Goal: Information Seeking & Learning: Check status

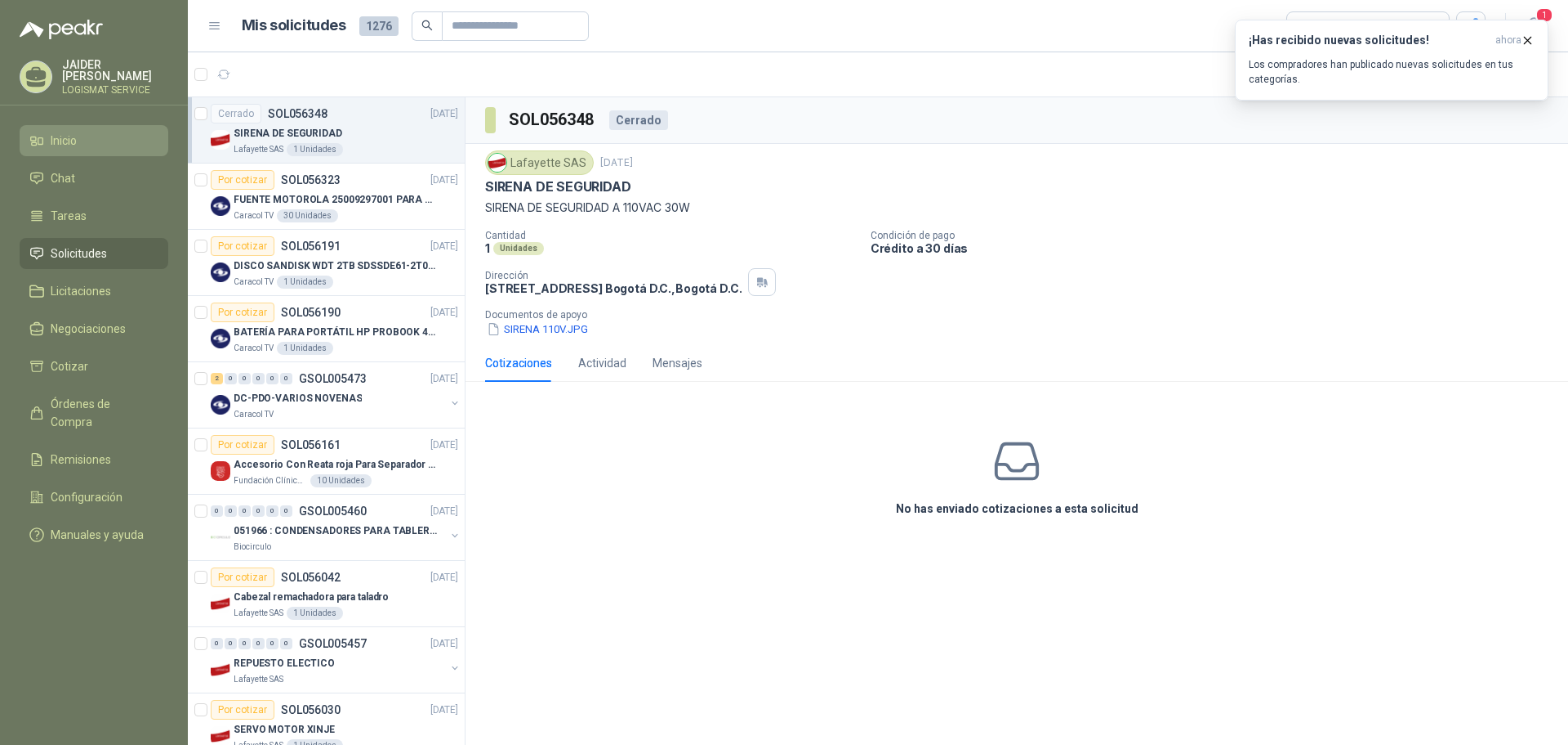
click at [59, 125] on link "Inicio" at bounding box center [94, 140] width 149 height 31
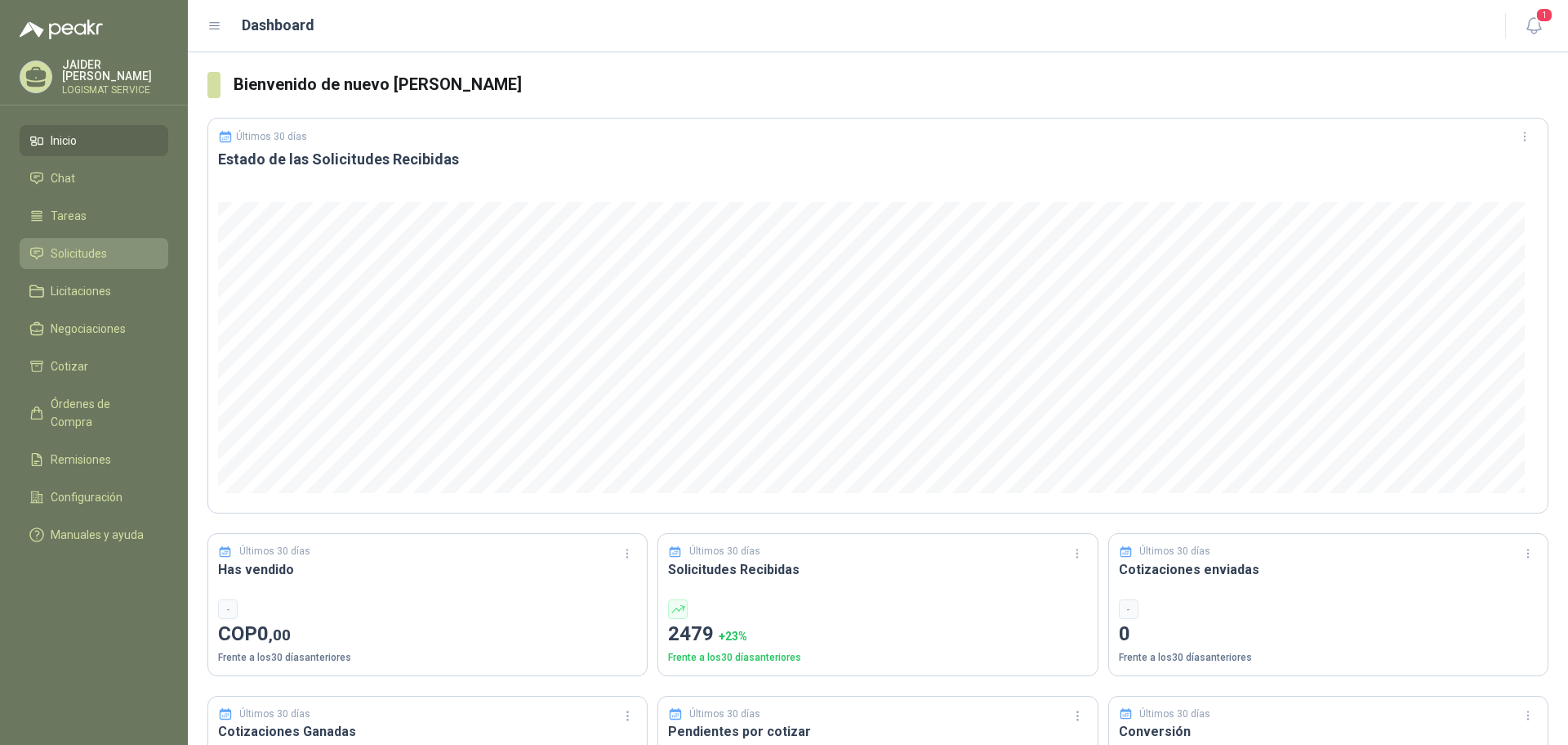
click at [88, 247] on span "Solicitudes" at bounding box center [78, 254] width 56 height 18
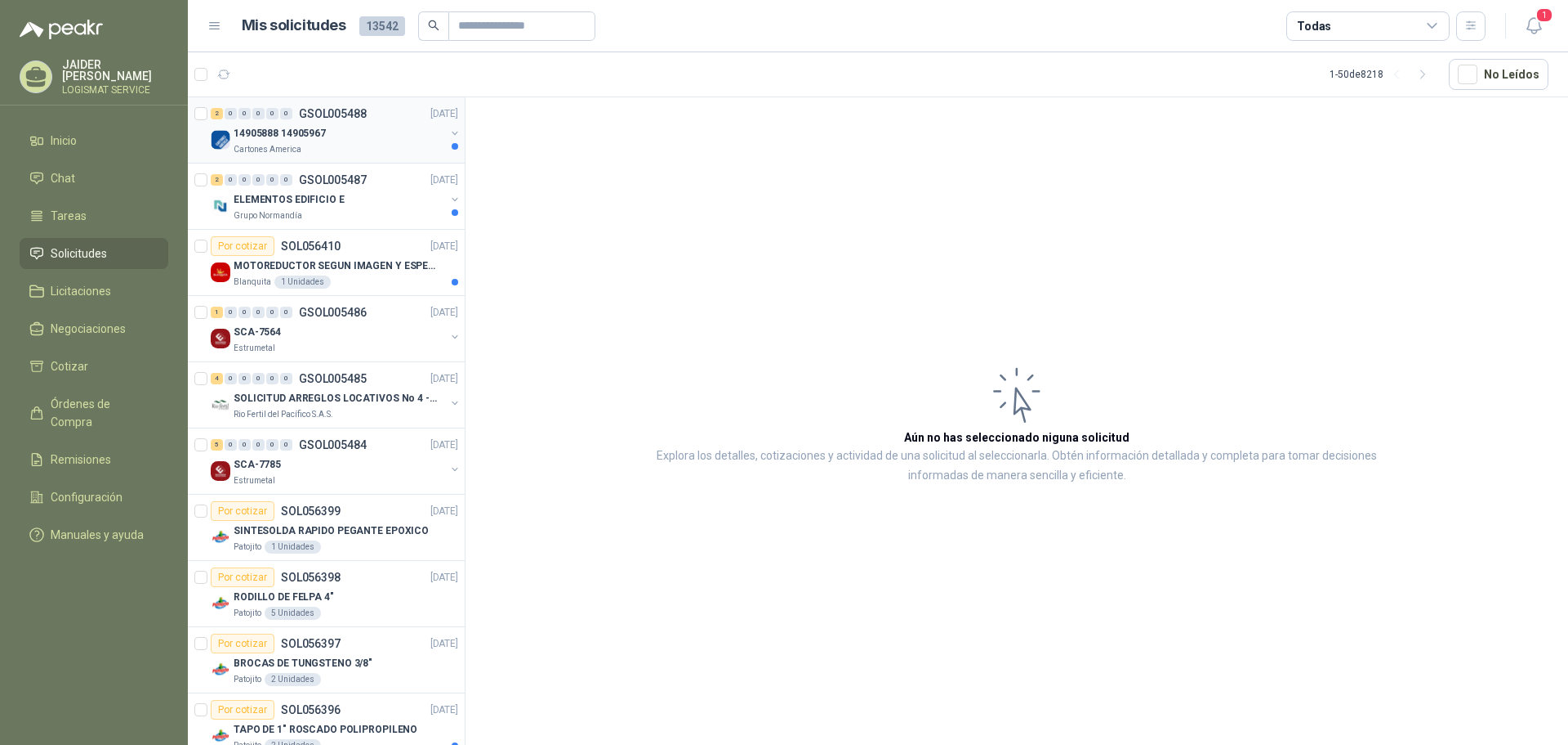
click at [343, 147] on div "Cartones America" at bounding box center [339, 149] width 212 height 13
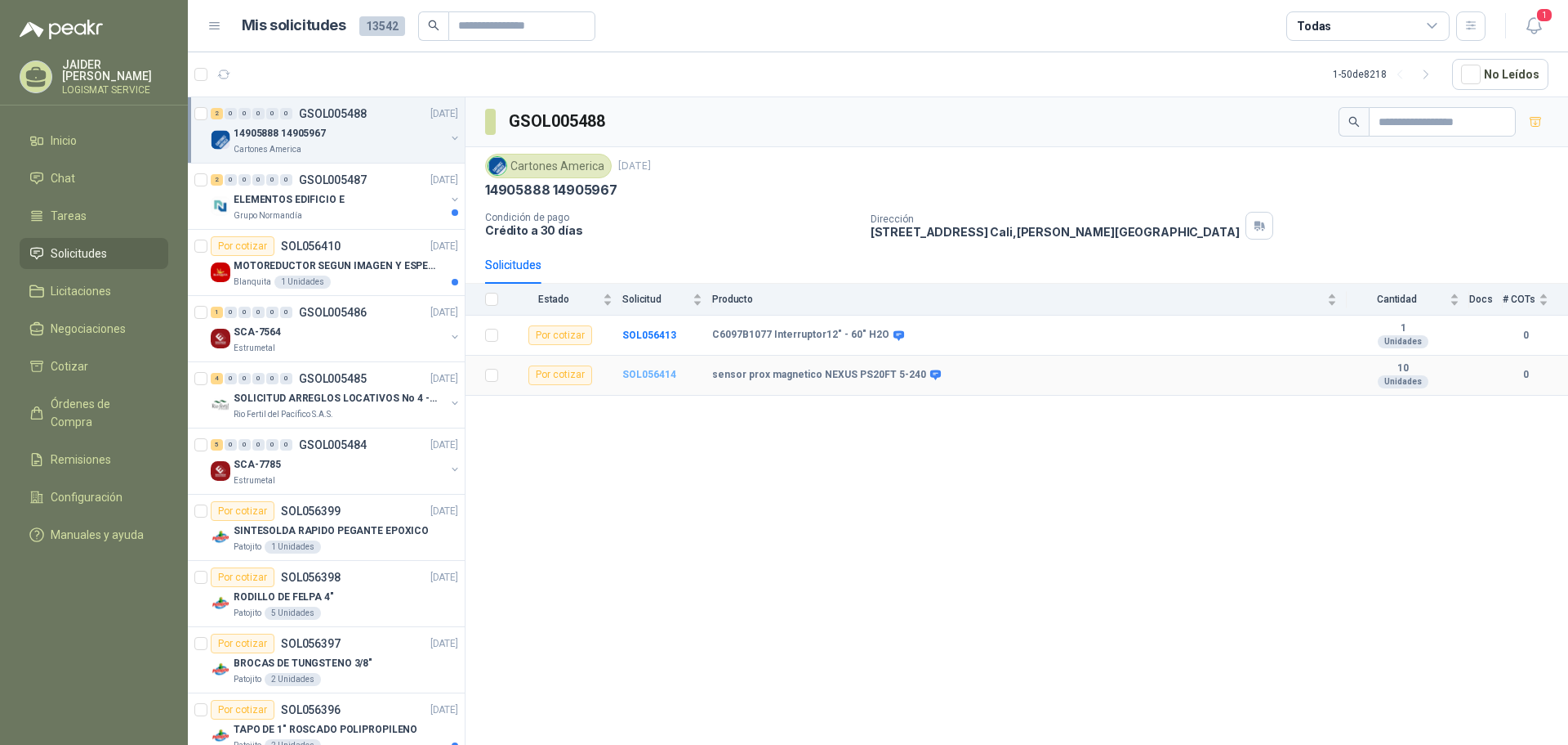
click at [654, 374] on b "SOL056414" at bounding box center [649, 375] width 54 height 12
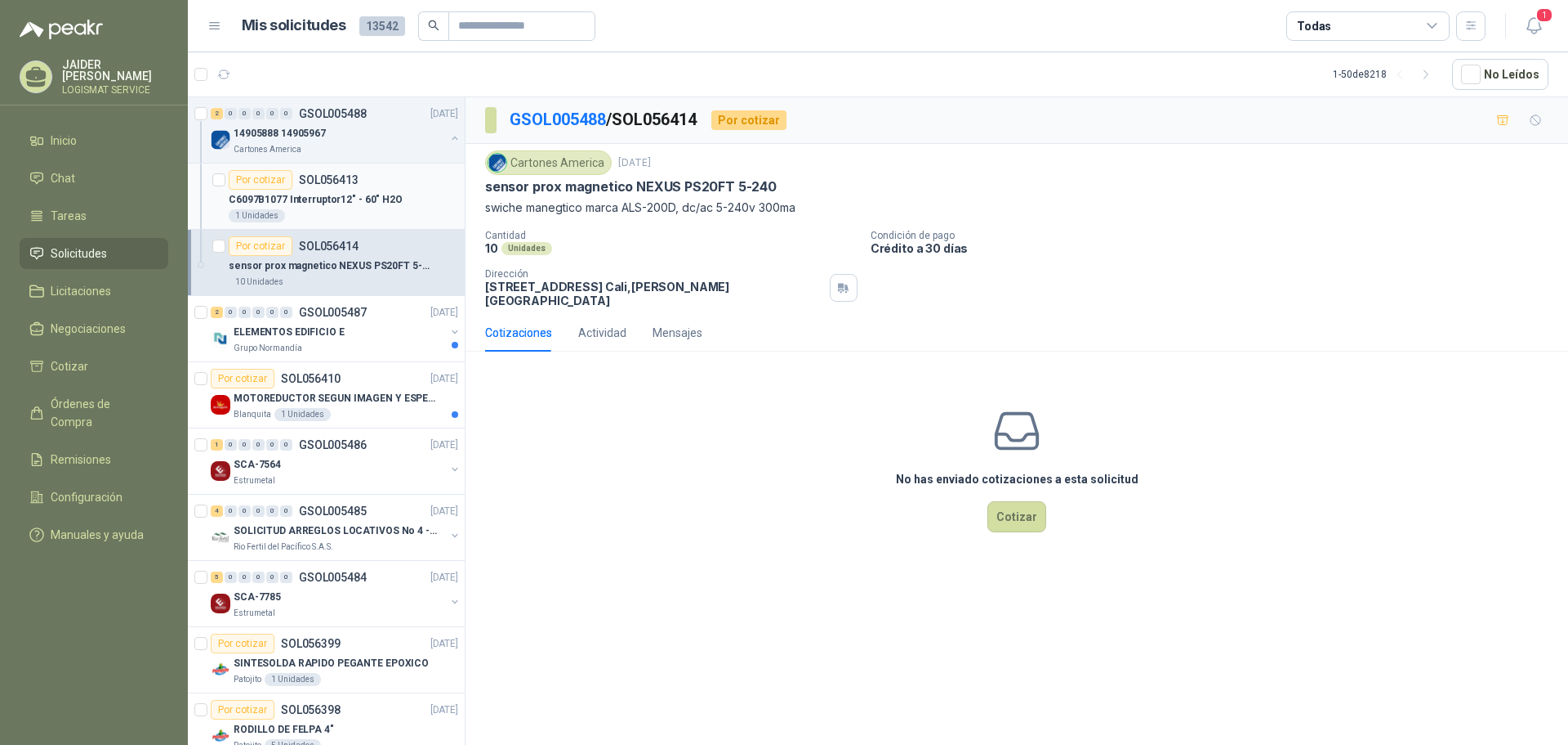
click at [381, 208] on div "C6097B1077 Interruptor12" - 60" H2O" at bounding box center [343, 199] width 230 height 20
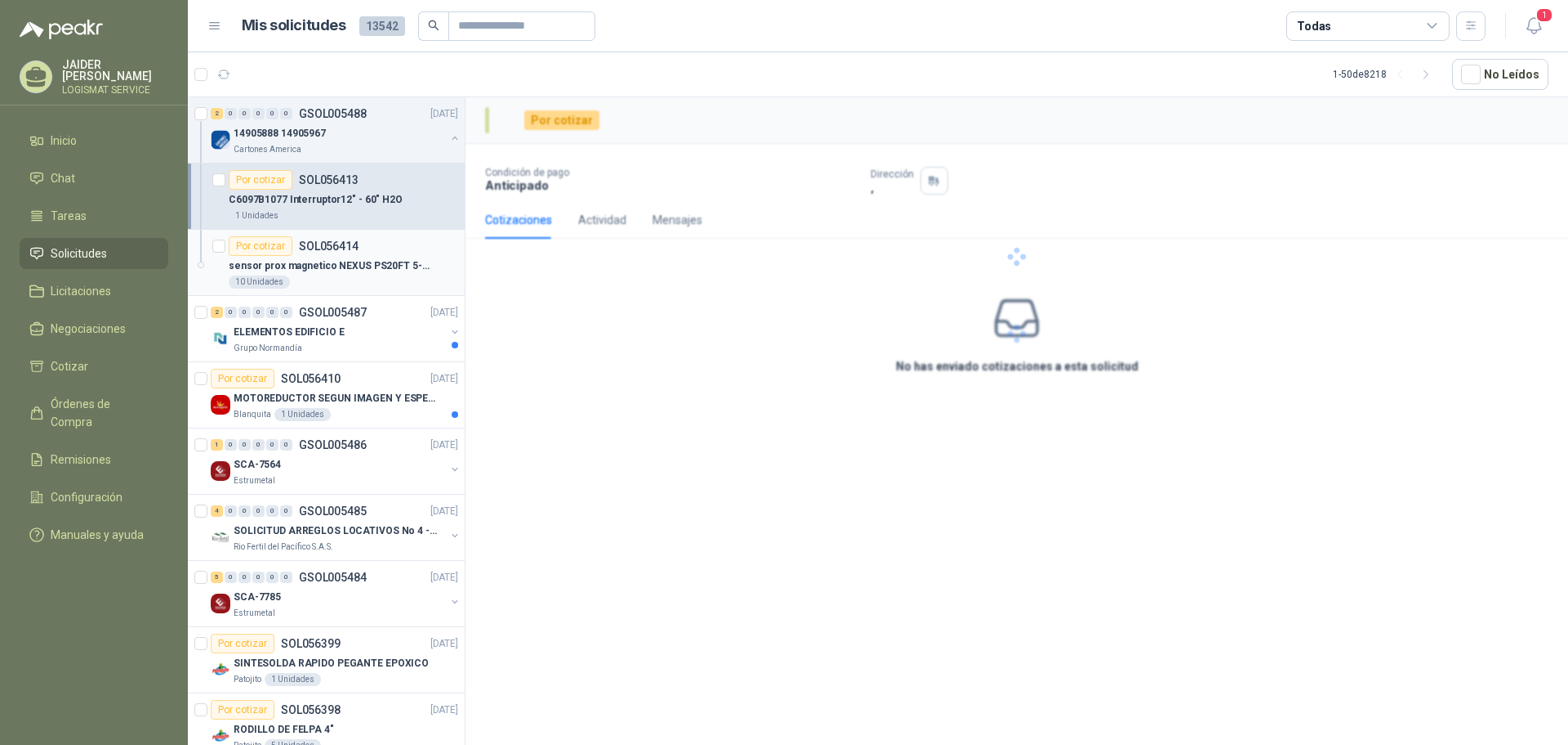
click at [375, 273] on div "sensor prox magnetico NEXUS PS20FT 5-240" at bounding box center [343, 265] width 230 height 20
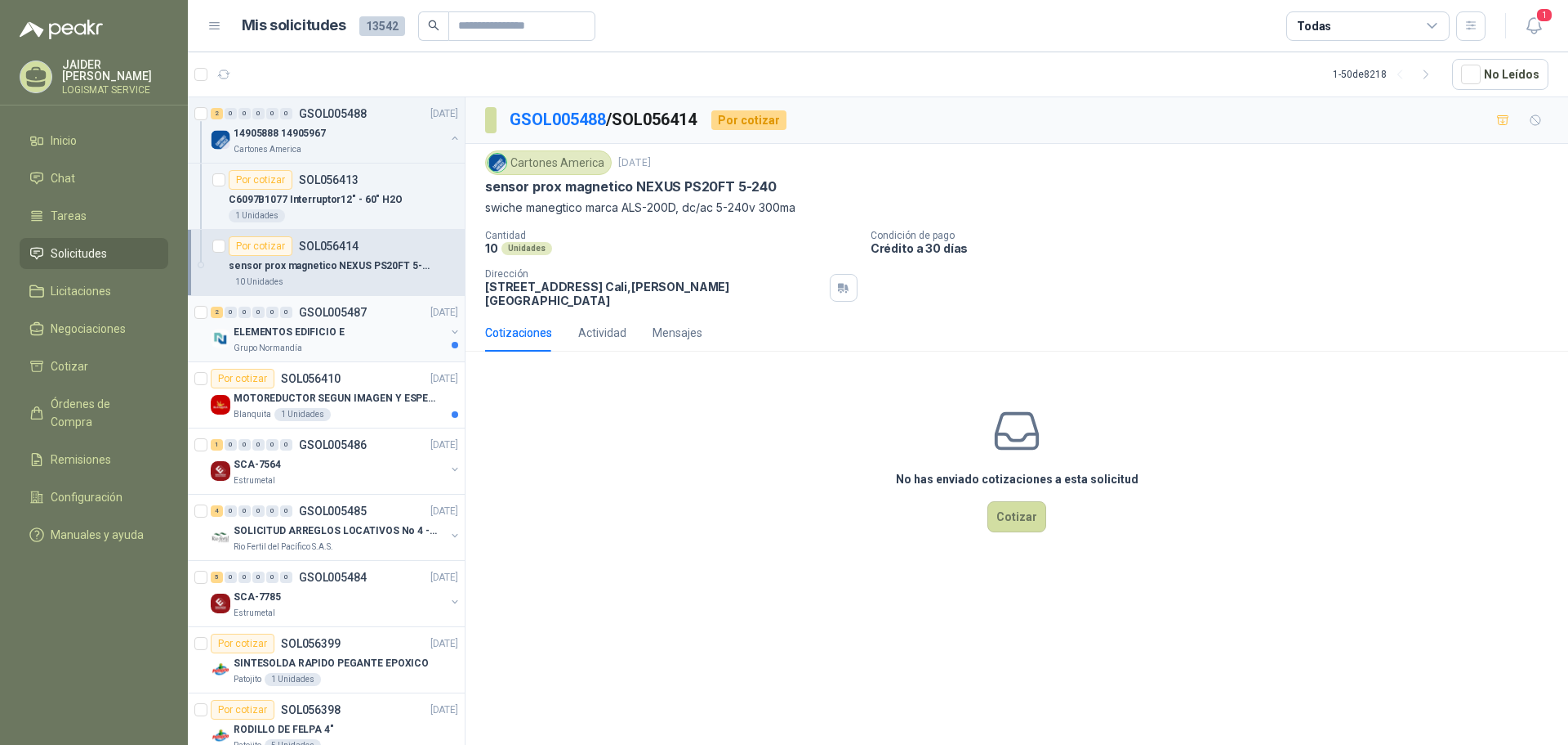
click at [316, 345] on div "Grupo Normandía" at bounding box center [339, 347] width 212 height 13
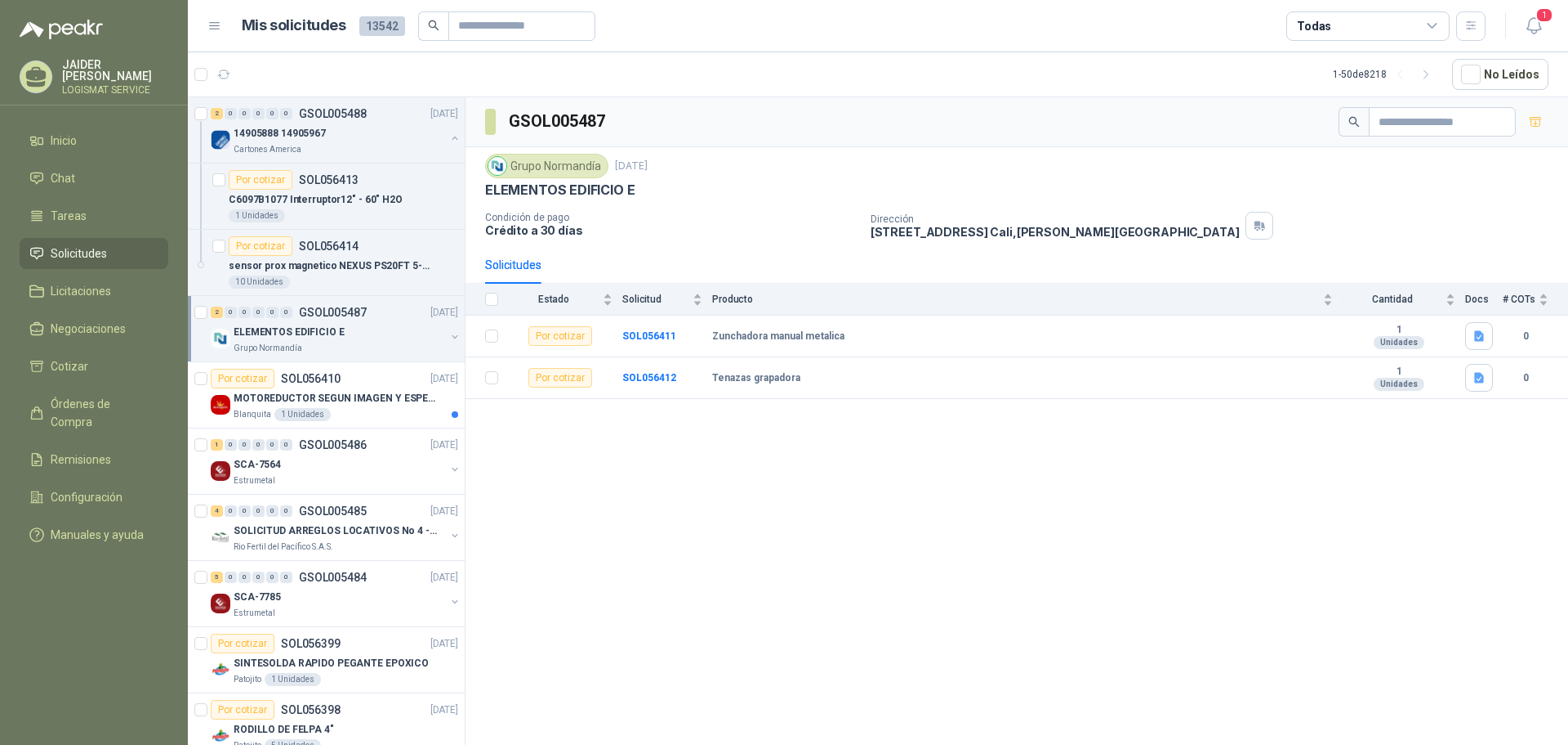
click at [307, 330] on p "ELEMENTOS EDIFICIO E" at bounding box center [289, 333] width 111 height 16
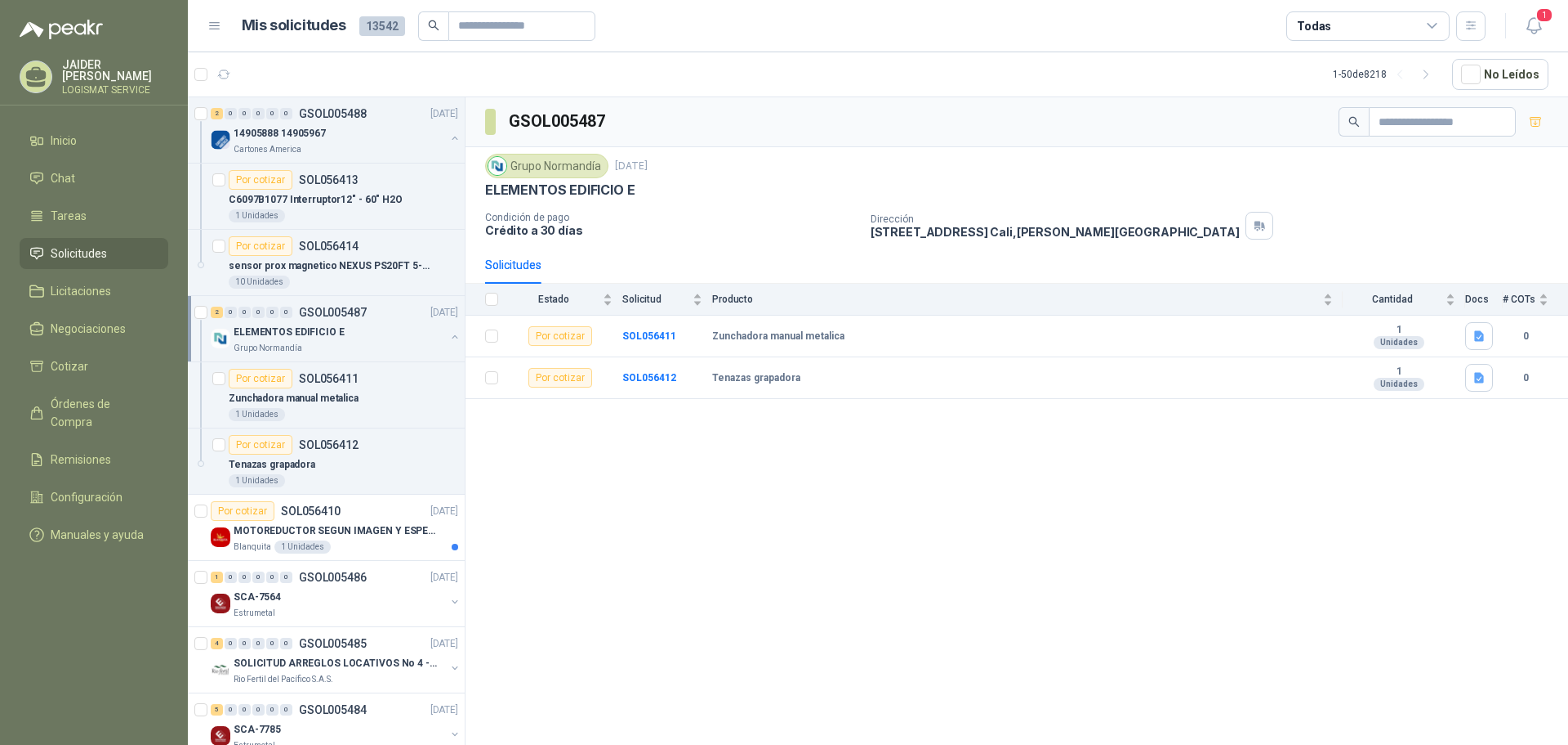
click at [268, 343] on p "Grupo Normandía" at bounding box center [268, 347] width 69 height 13
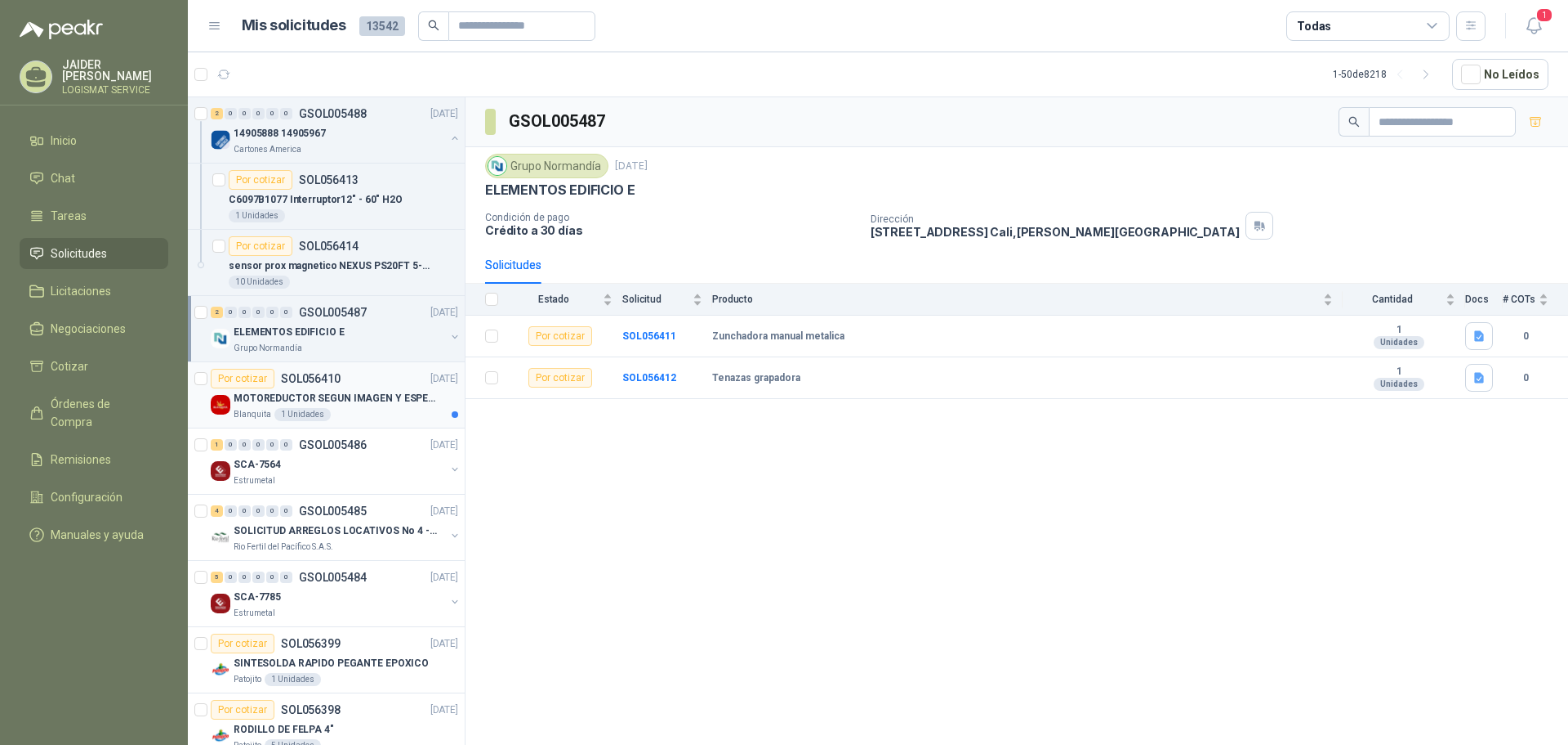
click at [377, 393] on p "MOTOREDUCTOR SEGUN IMAGEN Y ESPECIFICACIONES ADJUNTAS" at bounding box center [335, 399] width 203 height 16
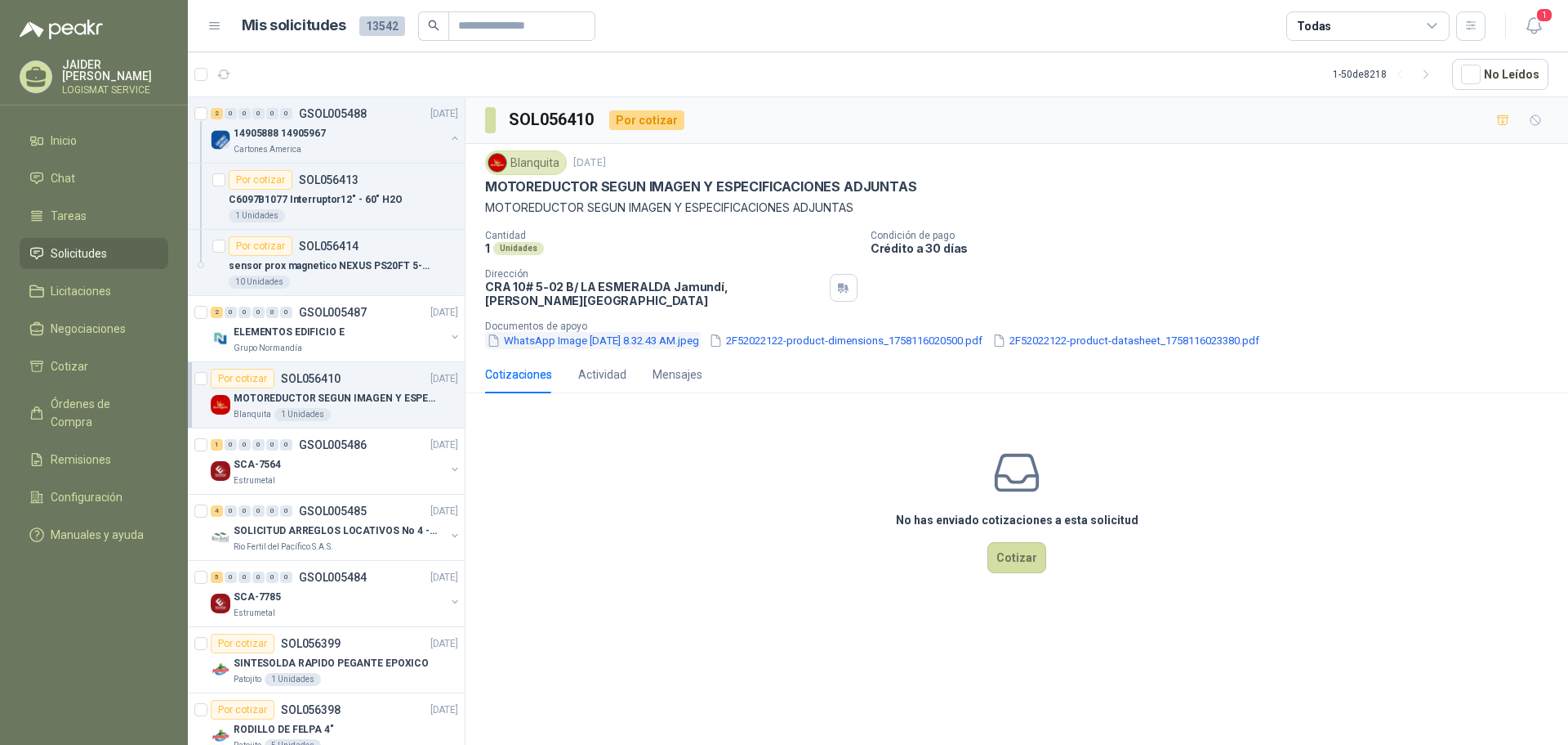
click at [631, 332] on button "WhatsApp Image [DATE] 8.32.43 AM.jpeg" at bounding box center [593, 339] width 216 height 17
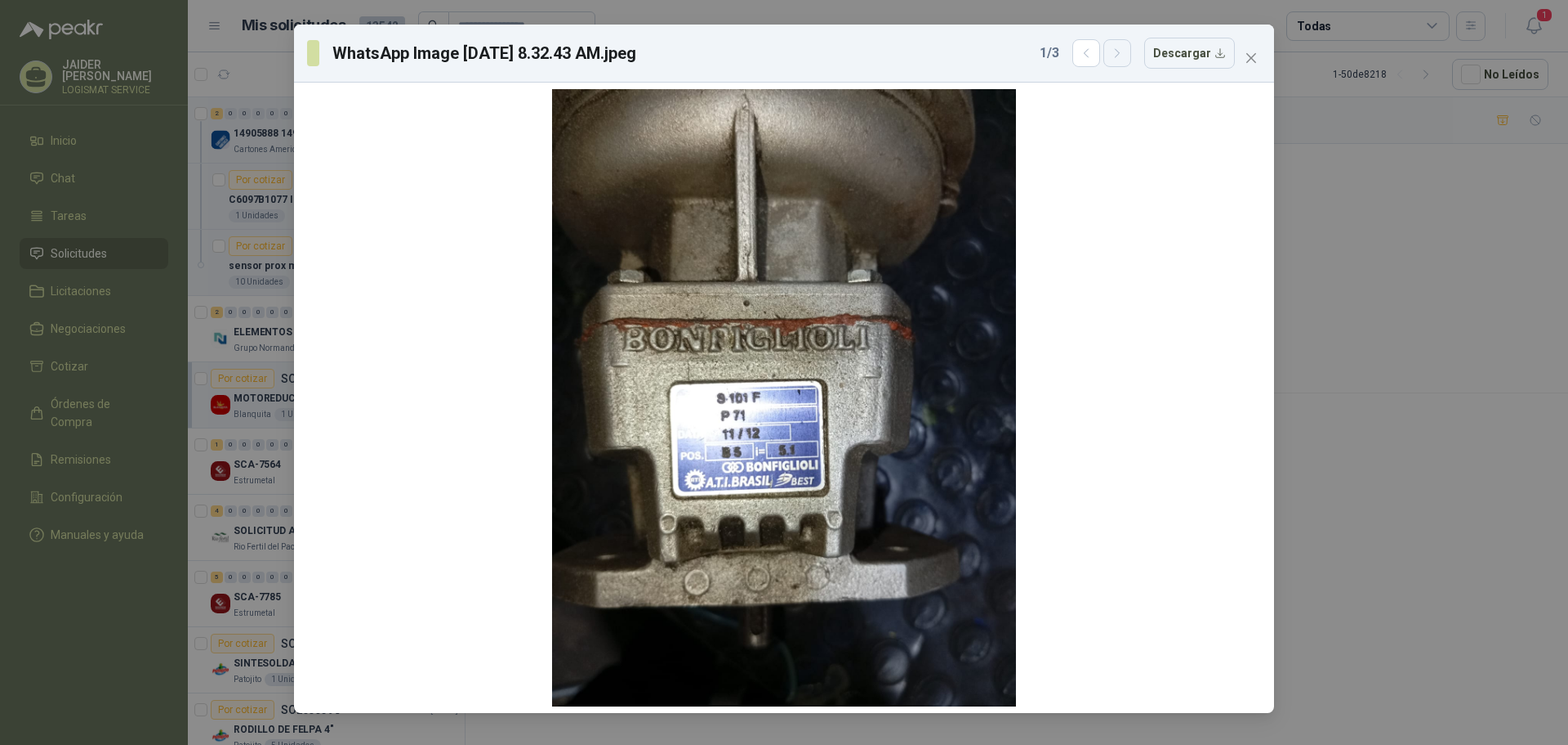
click at [1130, 50] on button "button" at bounding box center [1117, 53] width 28 height 28
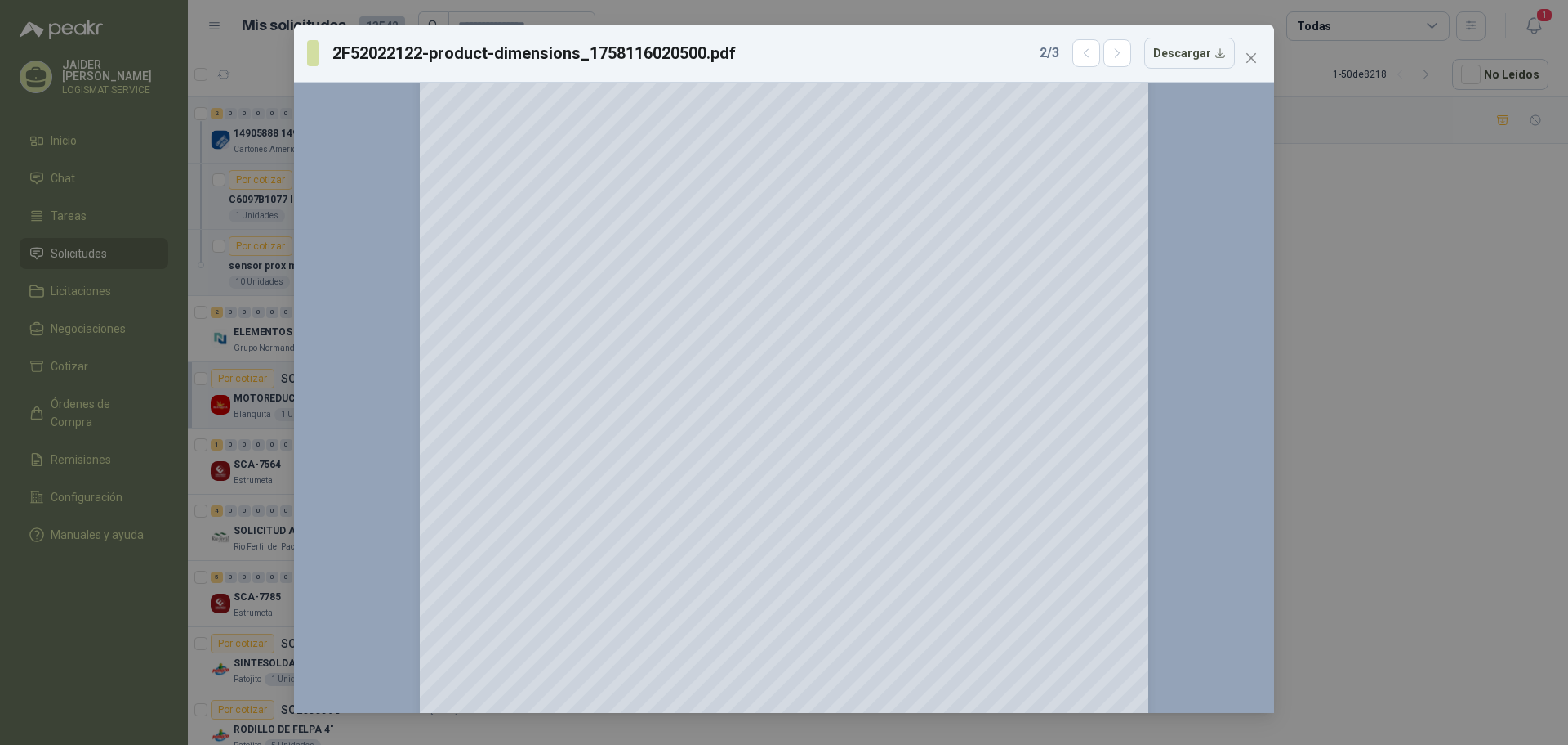
scroll to position [246, 0]
click at [1124, 52] on icon "button" at bounding box center [1118, 53] width 14 height 14
click at [1249, 54] on icon "close" at bounding box center [1250, 57] width 13 height 13
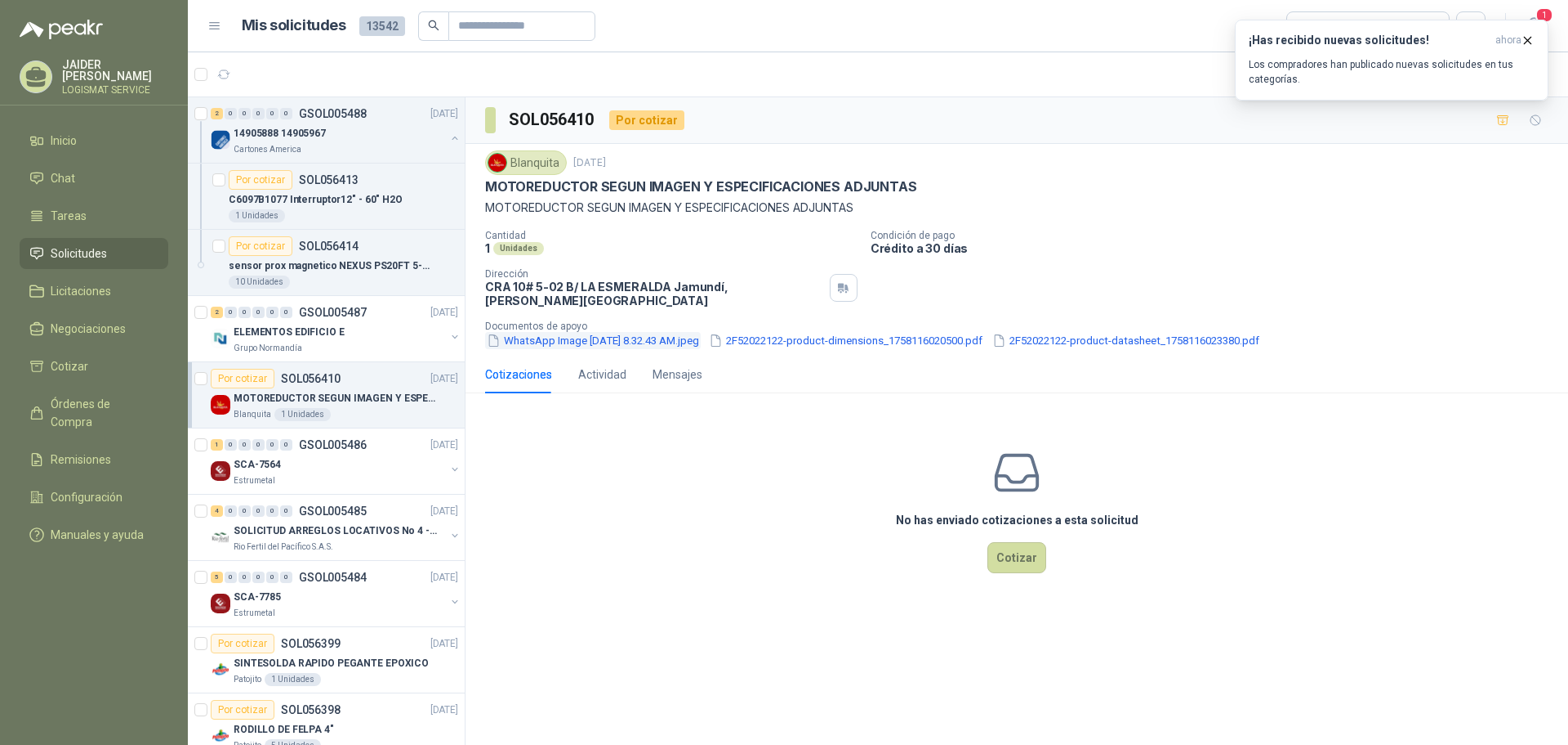
click at [701, 332] on button "WhatsApp Image [DATE] 8.32.43 AM.jpeg" at bounding box center [593, 339] width 216 height 17
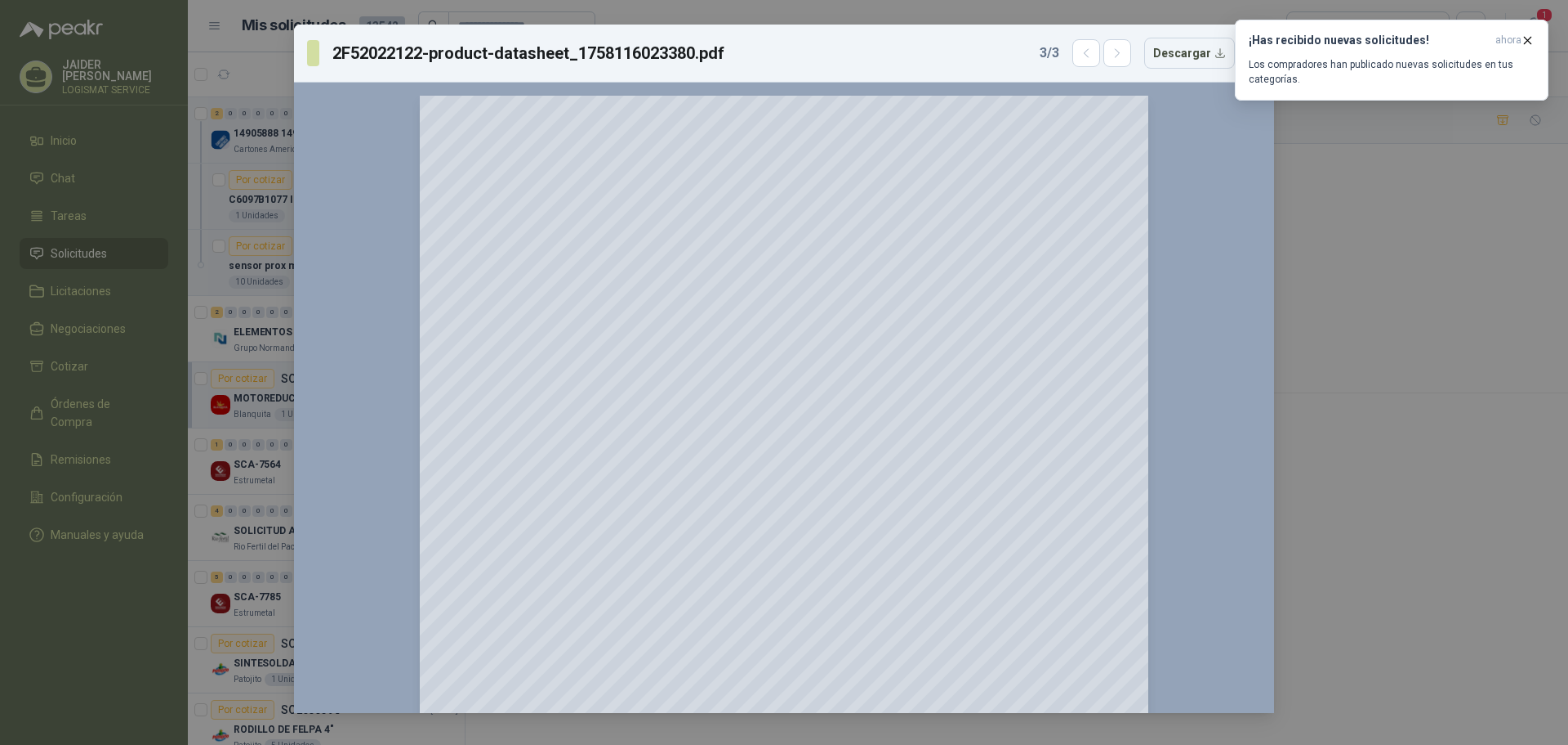
click at [1054, 24] on div "2F52022122-product-datasheet_1758116023380.pdf 3 / 3 Descargar 150 %" at bounding box center [784, 372] width 1568 height 745
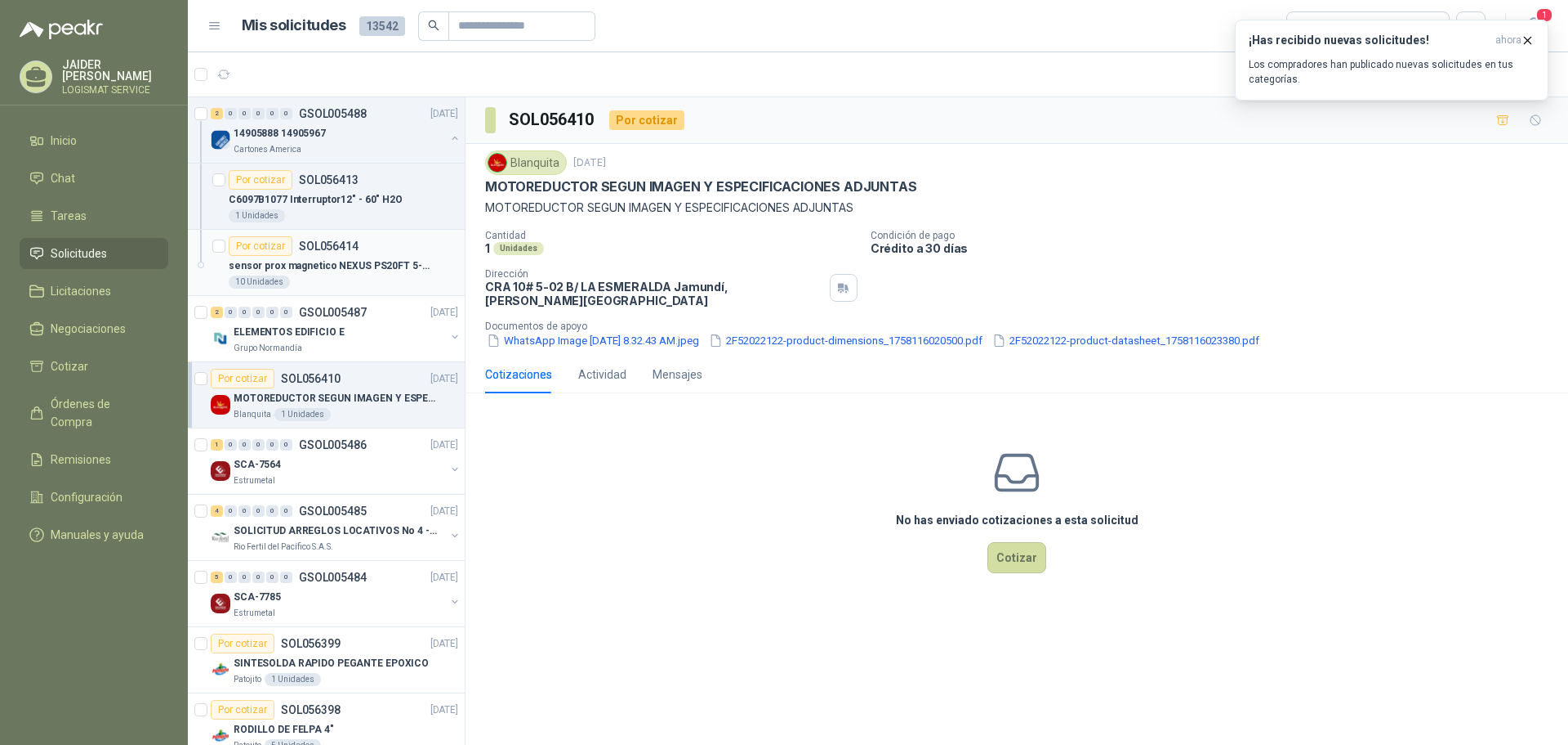
click at [330, 282] on div "10 Unidades" at bounding box center [343, 281] width 230 height 13
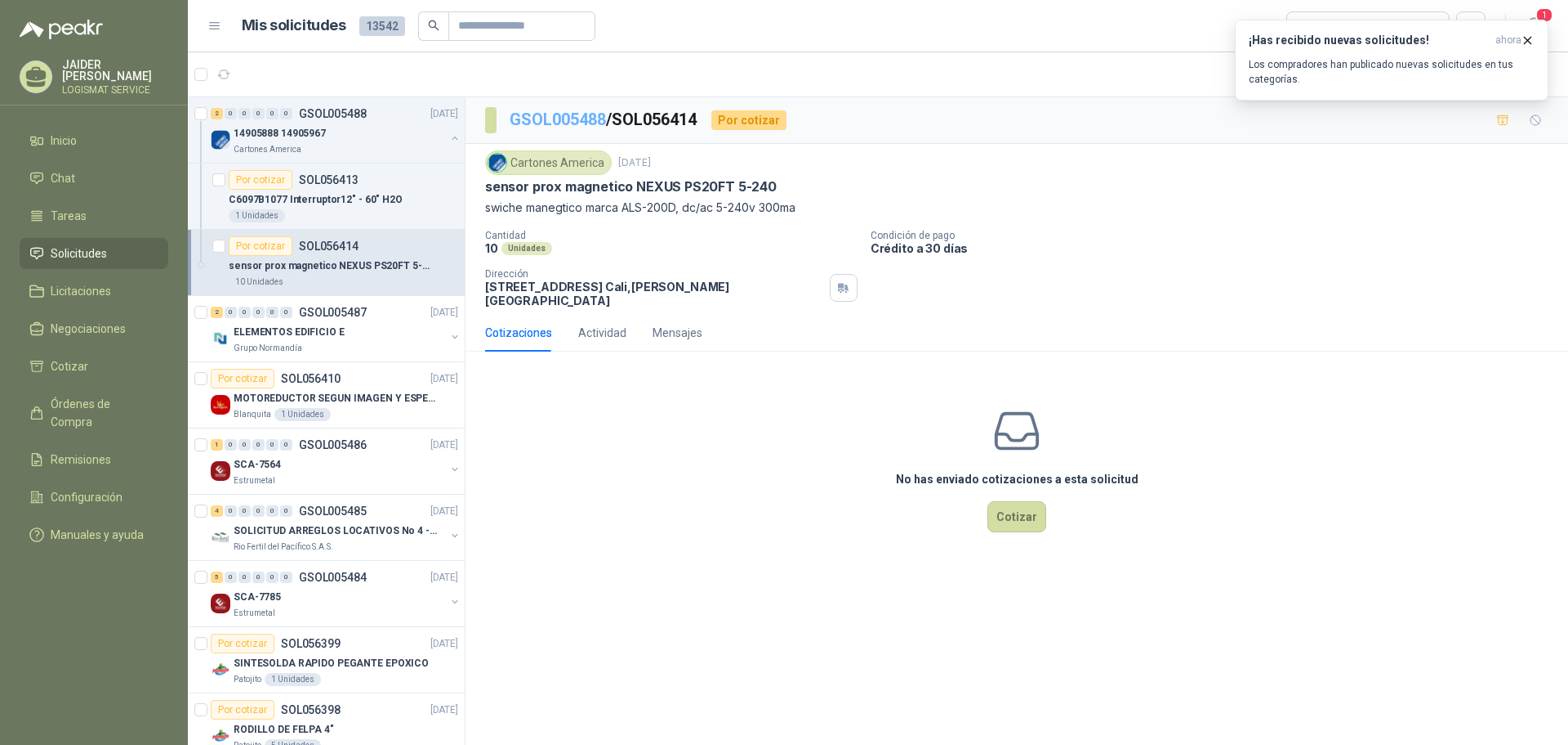
click at [574, 121] on link "GSOL005488" at bounding box center [558, 119] width 97 height 20
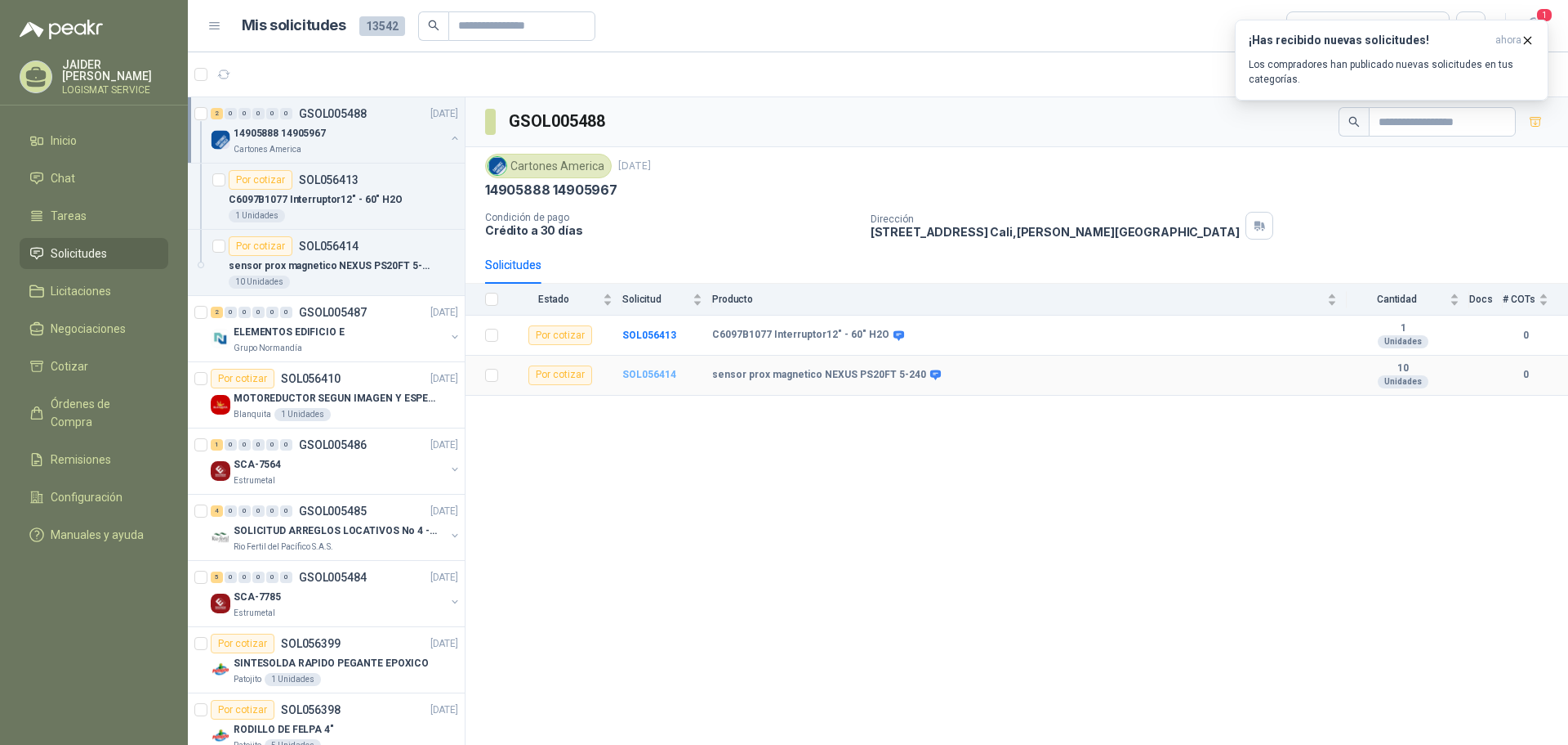
click at [647, 376] on b "SOL056414" at bounding box center [649, 375] width 54 height 12
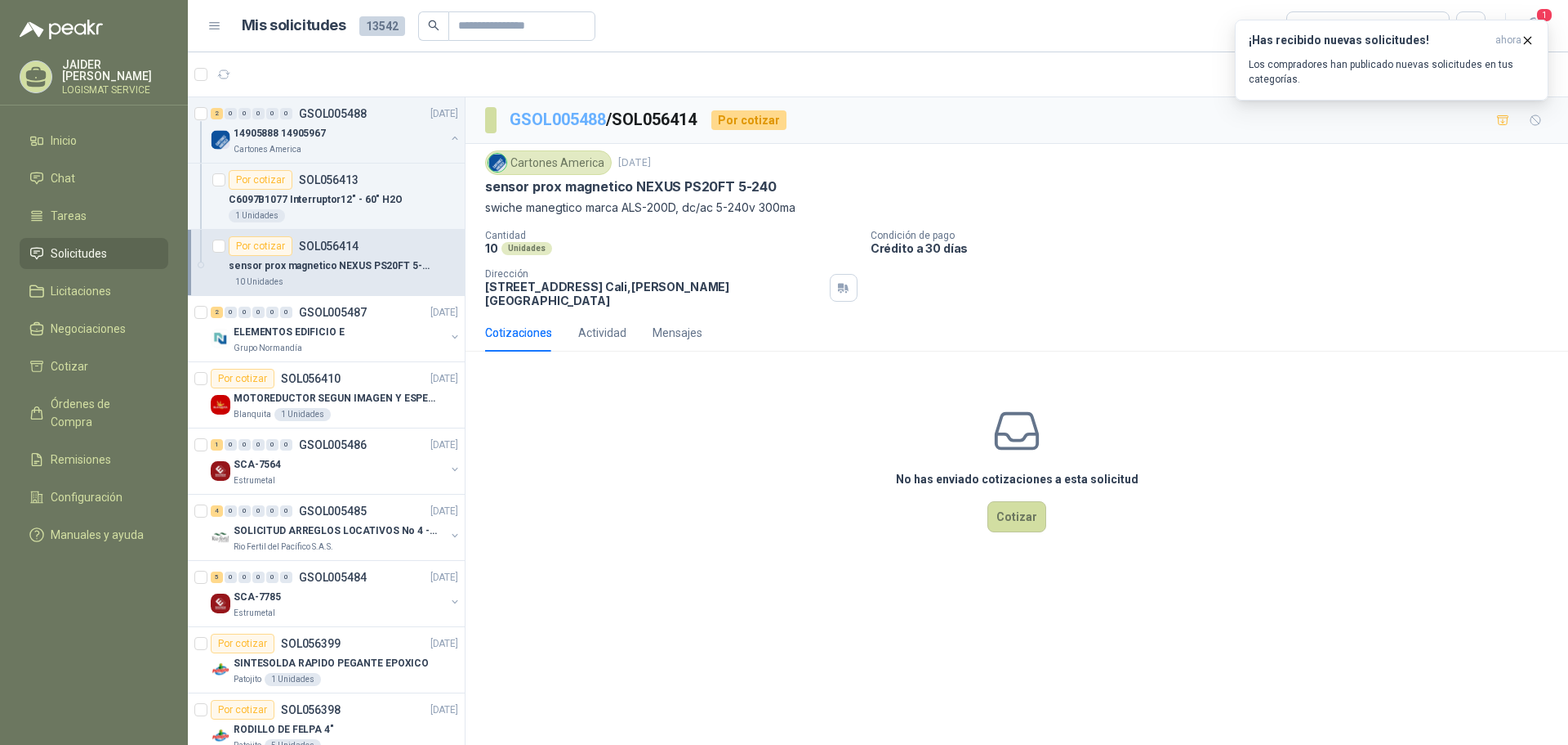
click at [555, 114] on link "GSOL005488" at bounding box center [558, 119] width 97 height 20
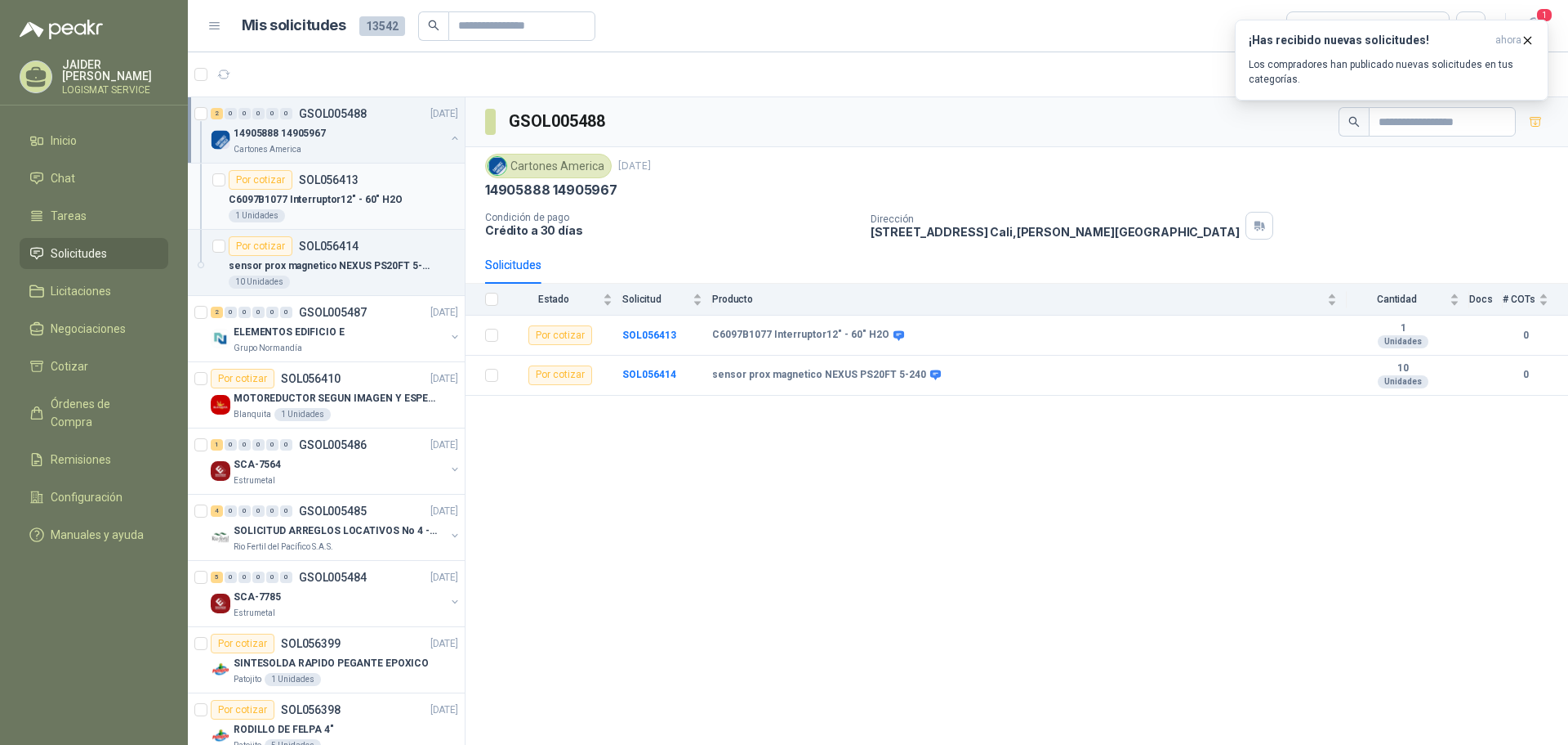
click at [352, 195] on p "C6097B1077 Interruptor12" - 60" H2O" at bounding box center [316, 200] width 174 height 16
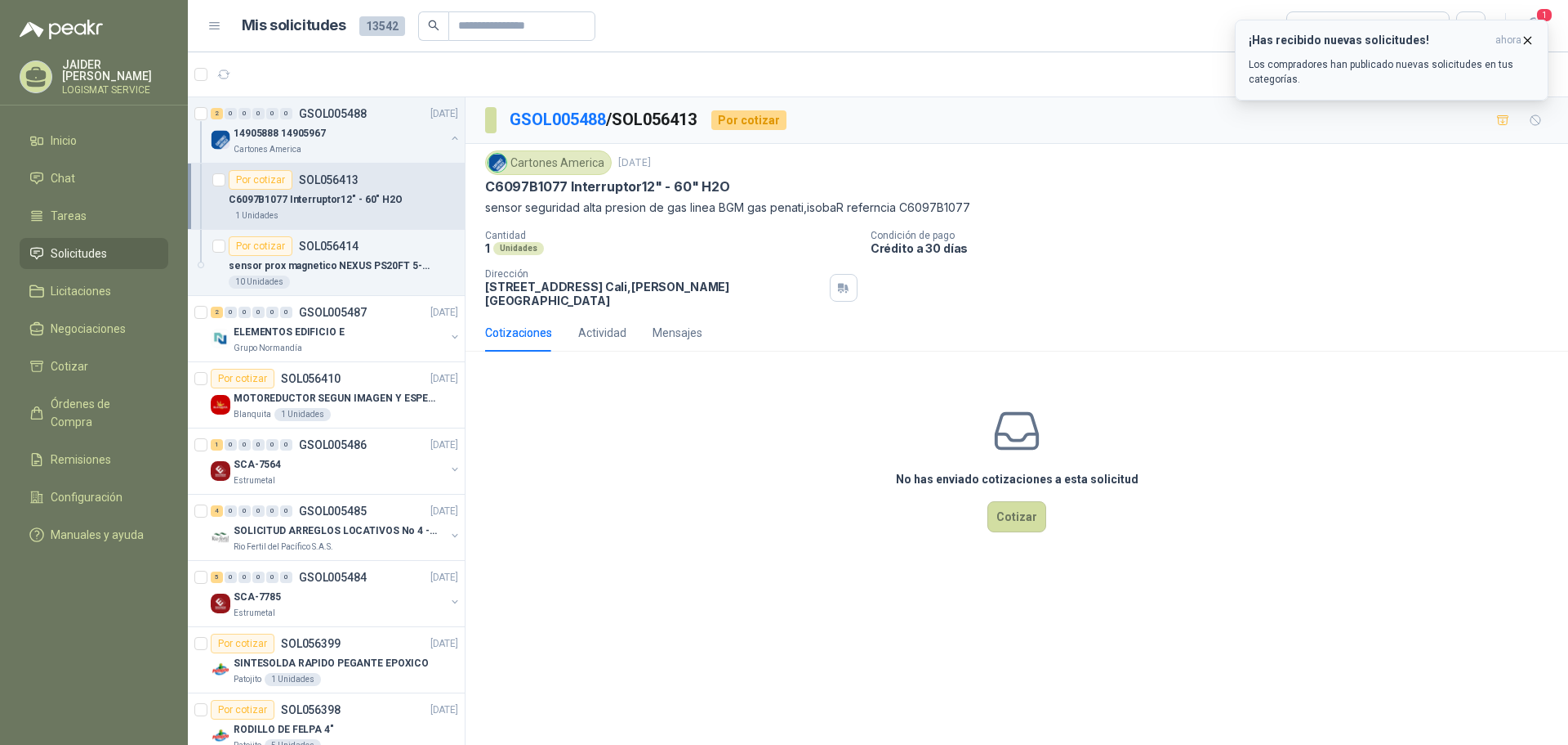
click at [1527, 37] on icon "button" at bounding box center [1528, 40] width 14 height 14
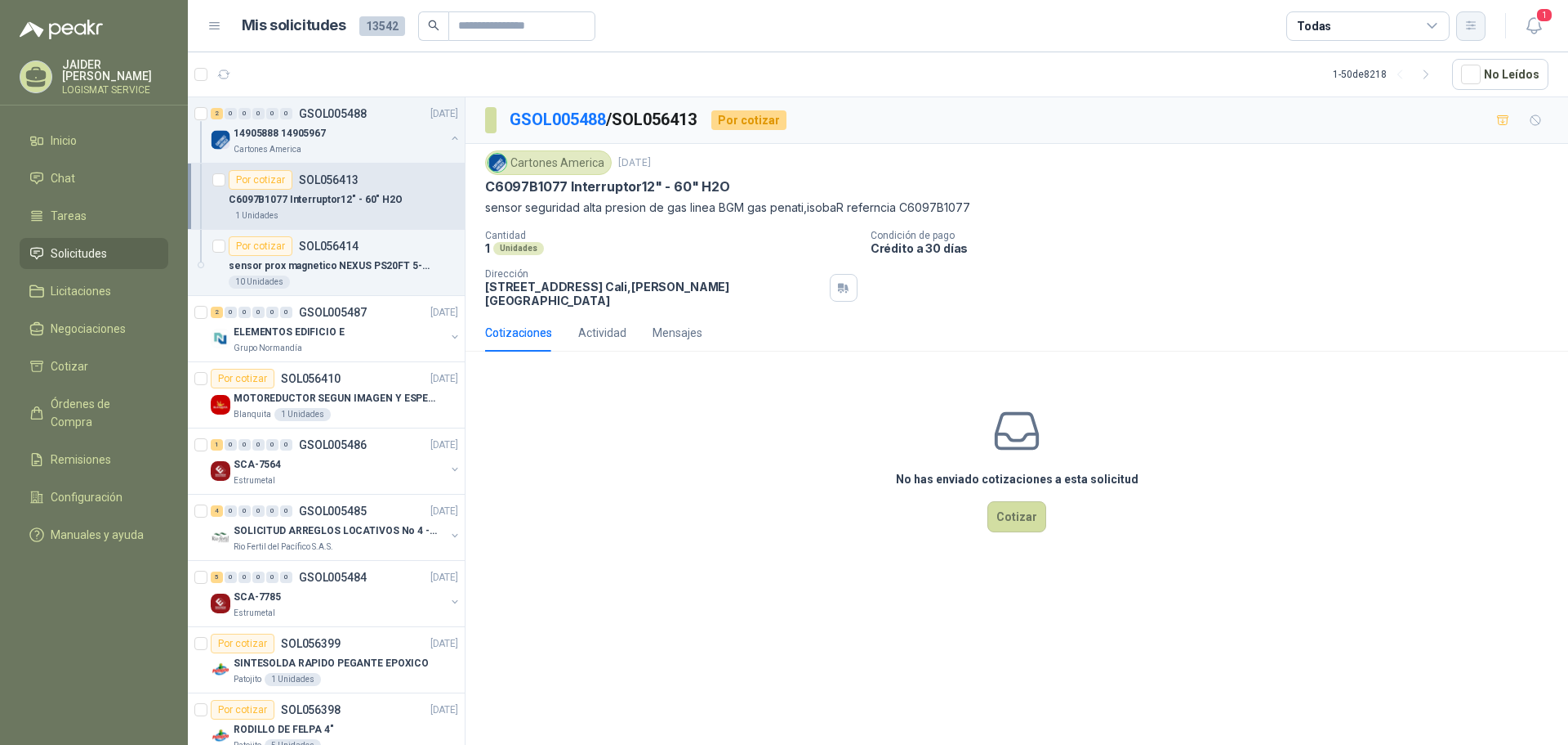
click at [1475, 22] on icon "button" at bounding box center [1470, 26] width 9 height 8
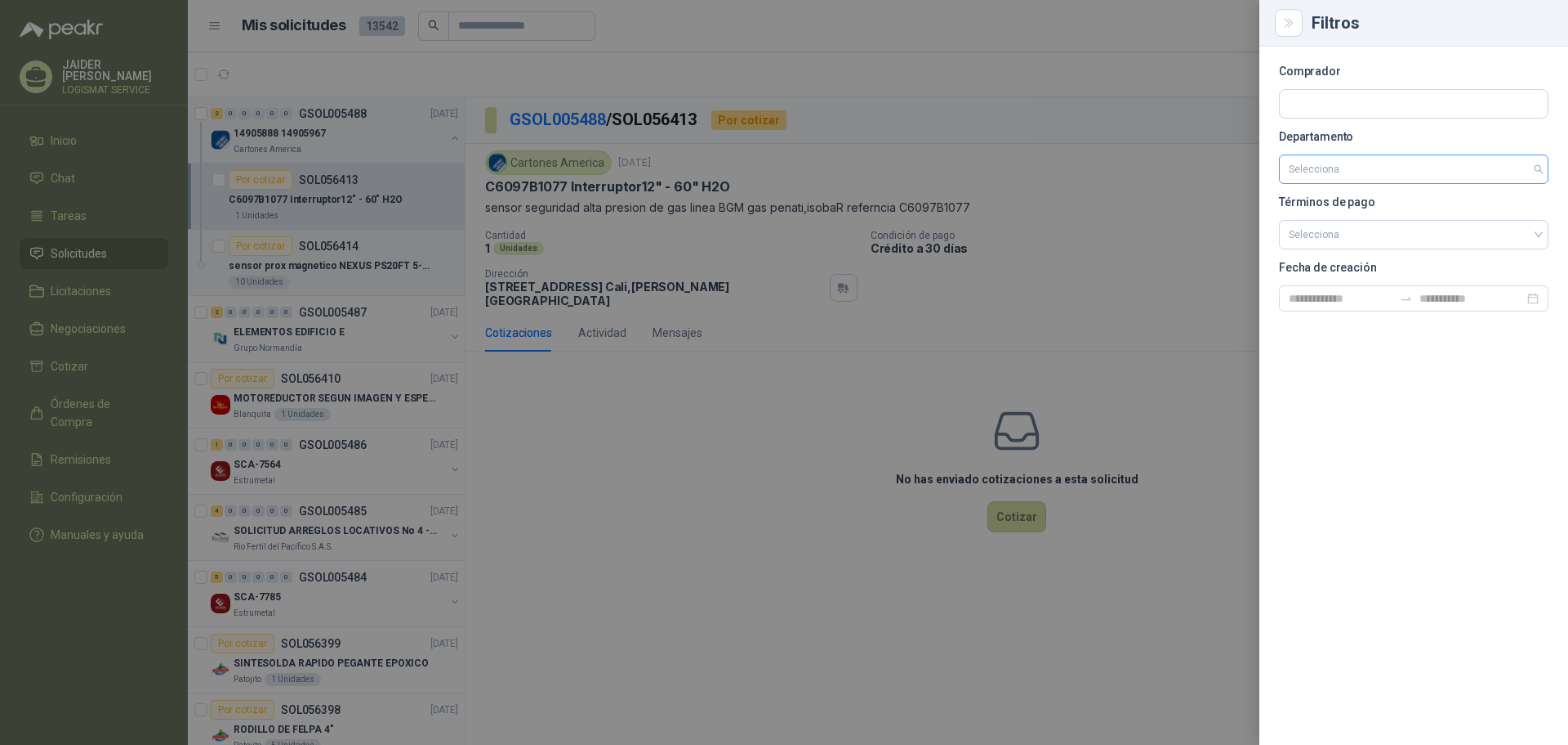
click at [1332, 172] on input "search" at bounding box center [1413, 169] width 249 height 28
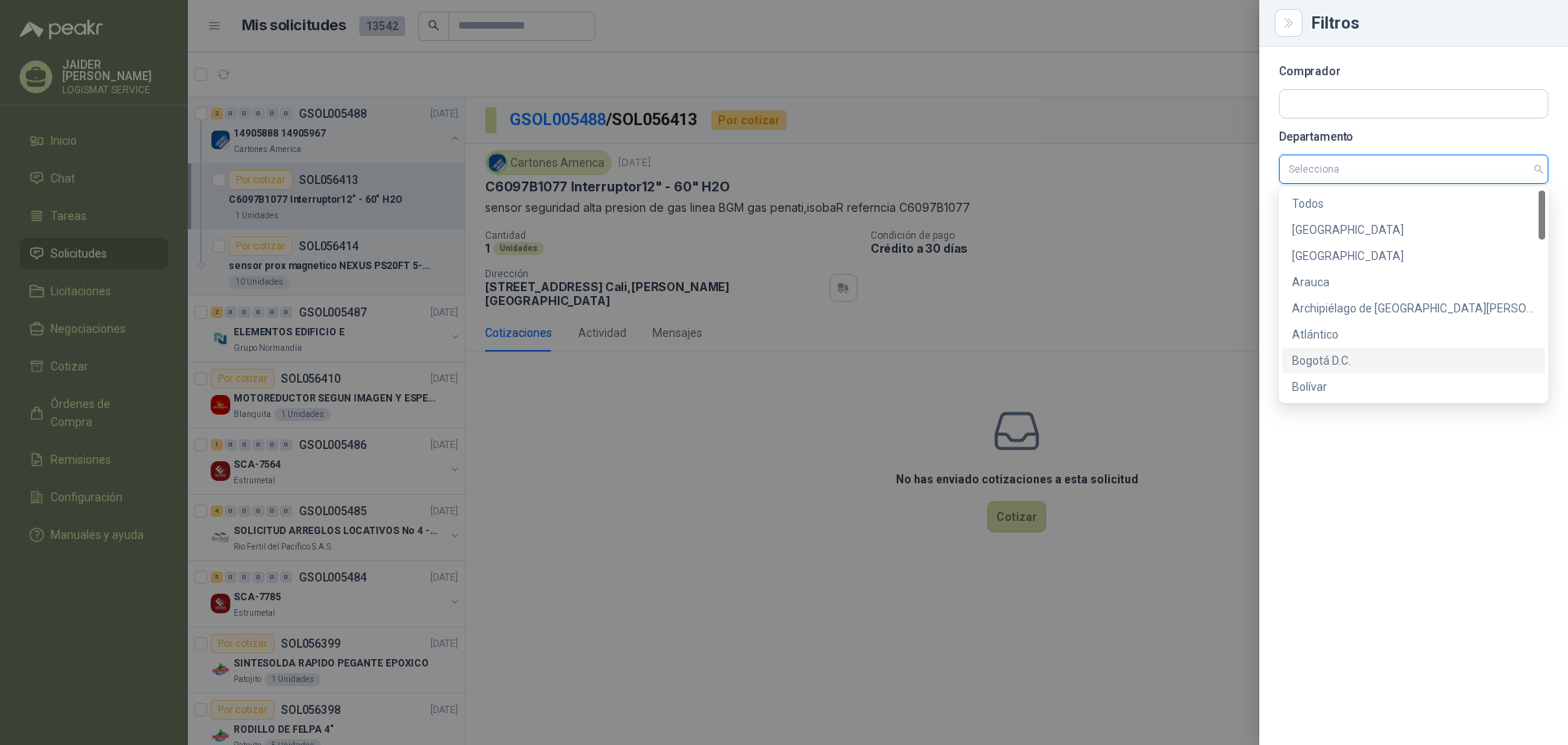
click at [1311, 363] on div "Bogotá D.C." at bounding box center [1413, 360] width 244 height 18
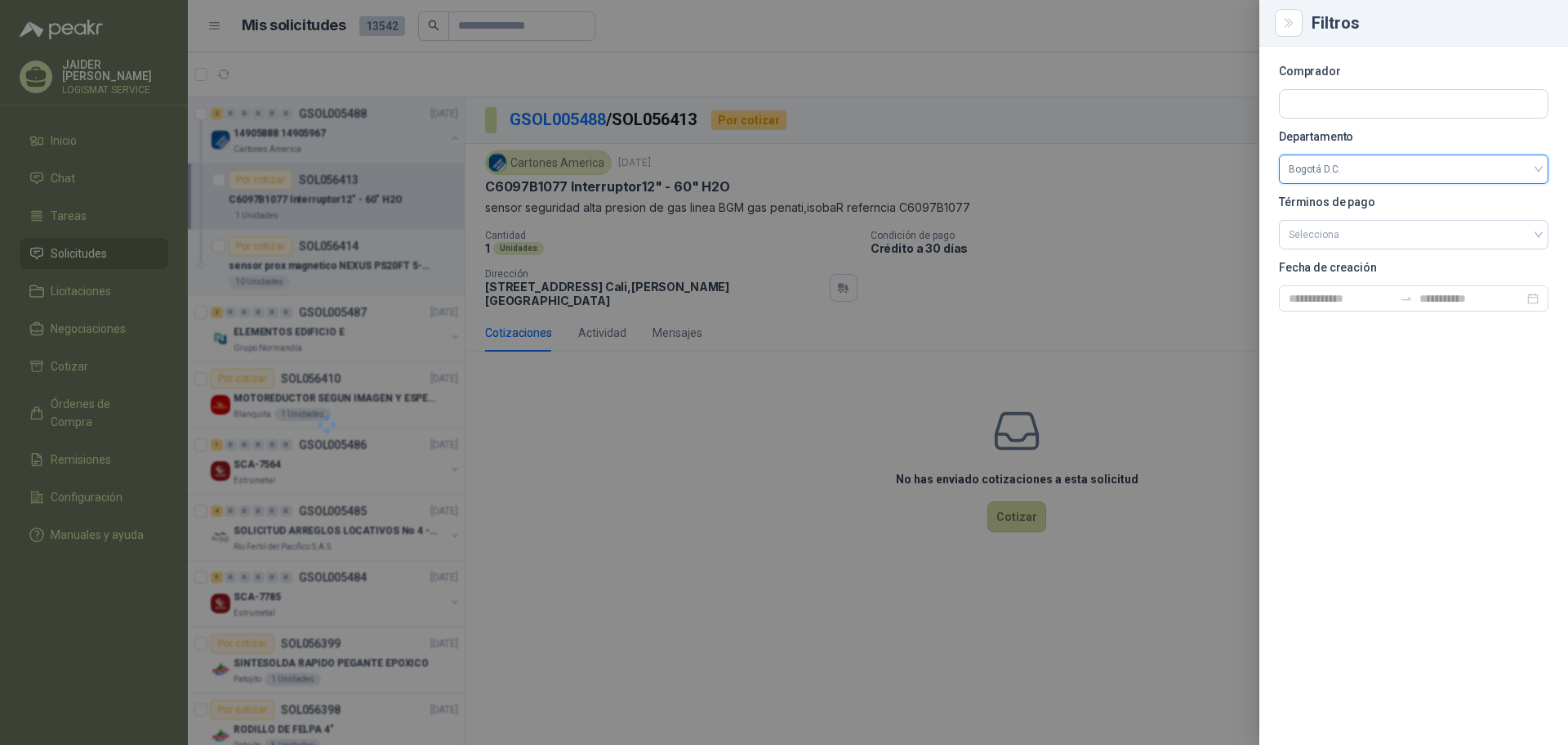
click at [1195, 260] on div at bounding box center [784, 372] width 1568 height 745
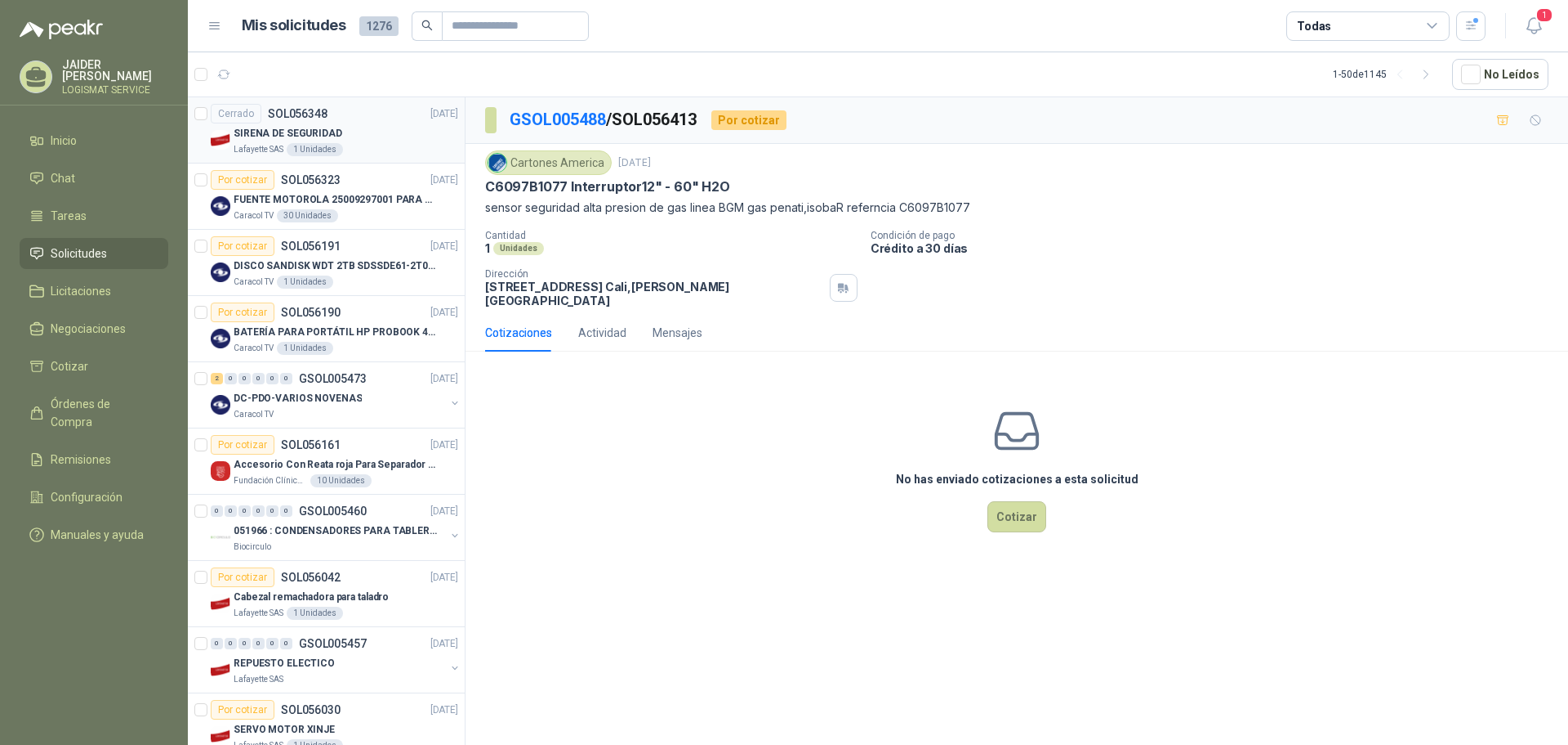
click at [395, 155] on div "Lafayette SAS 1 Unidades" at bounding box center [346, 149] width 225 height 13
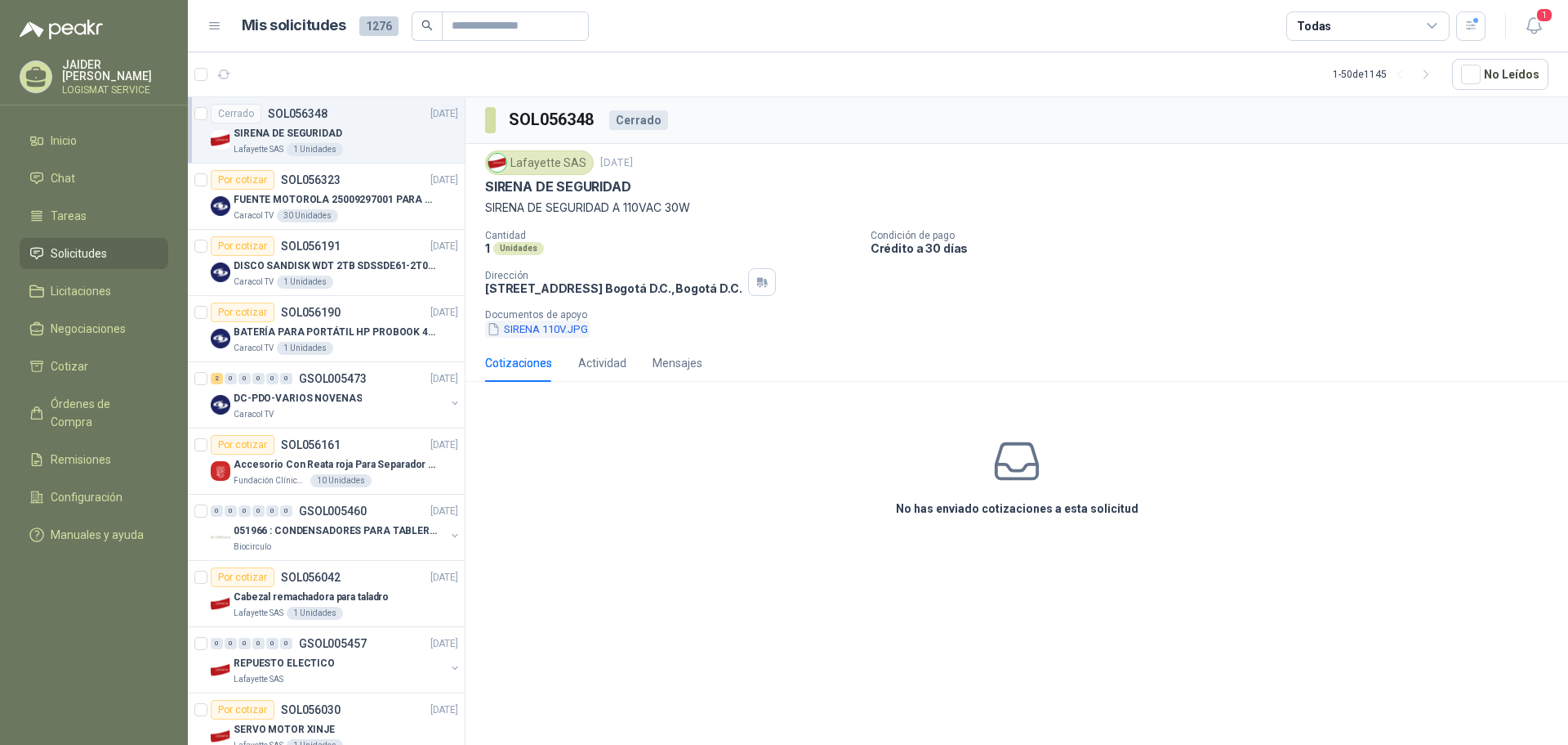
click at [532, 332] on button "SIRENA 110V.JPG" at bounding box center [537, 329] width 105 height 17
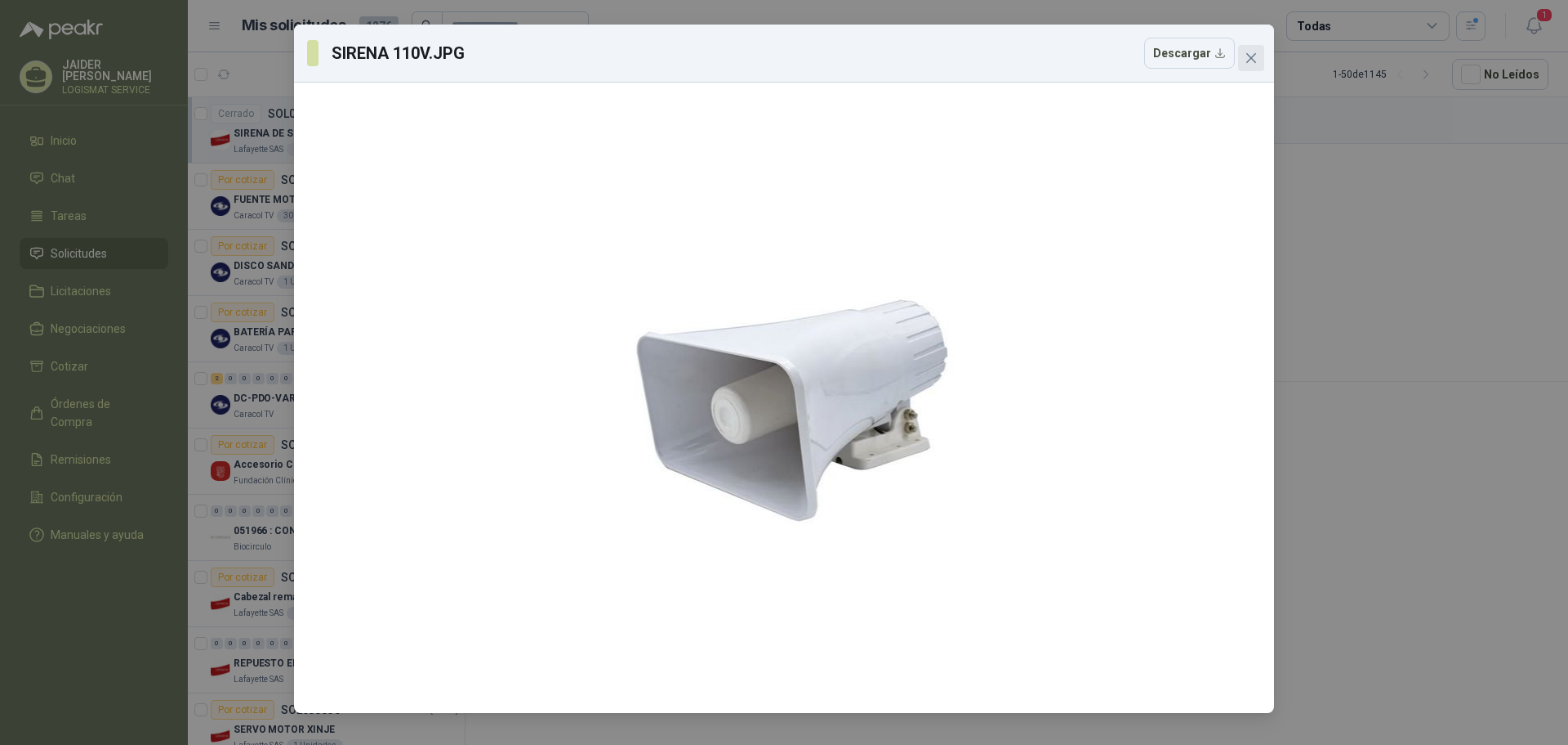
click at [1248, 56] on icon "close" at bounding box center [1250, 57] width 13 height 13
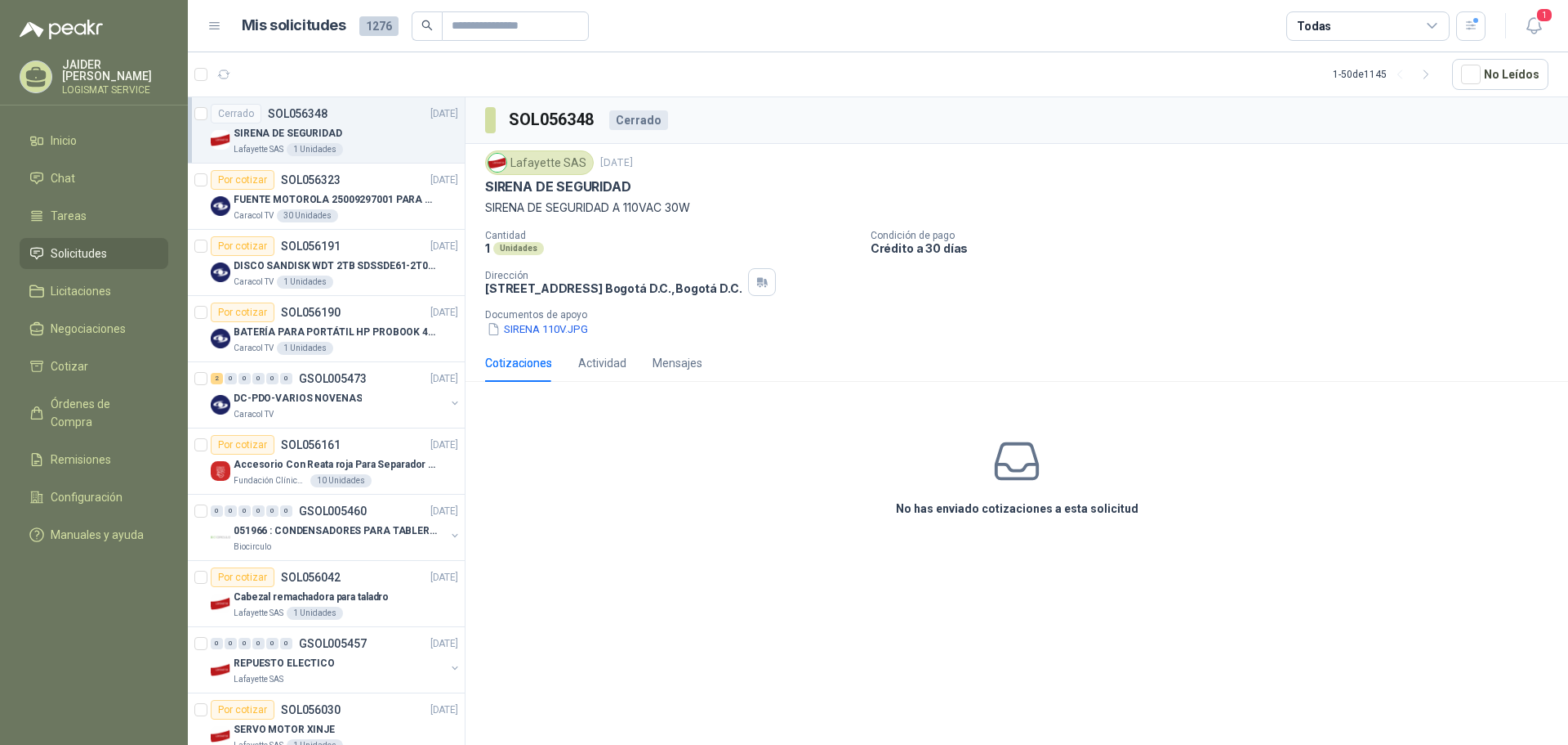
click at [569, 189] on p "SIRENA DE SEGURIDAD" at bounding box center [558, 186] width 146 height 17
click at [540, 161] on div "Lafayette SAS" at bounding box center [539, 162] width 108 height 25
click at [108, 131] on li "Inicio" at bounding box center [94, 140] width 129 height 18
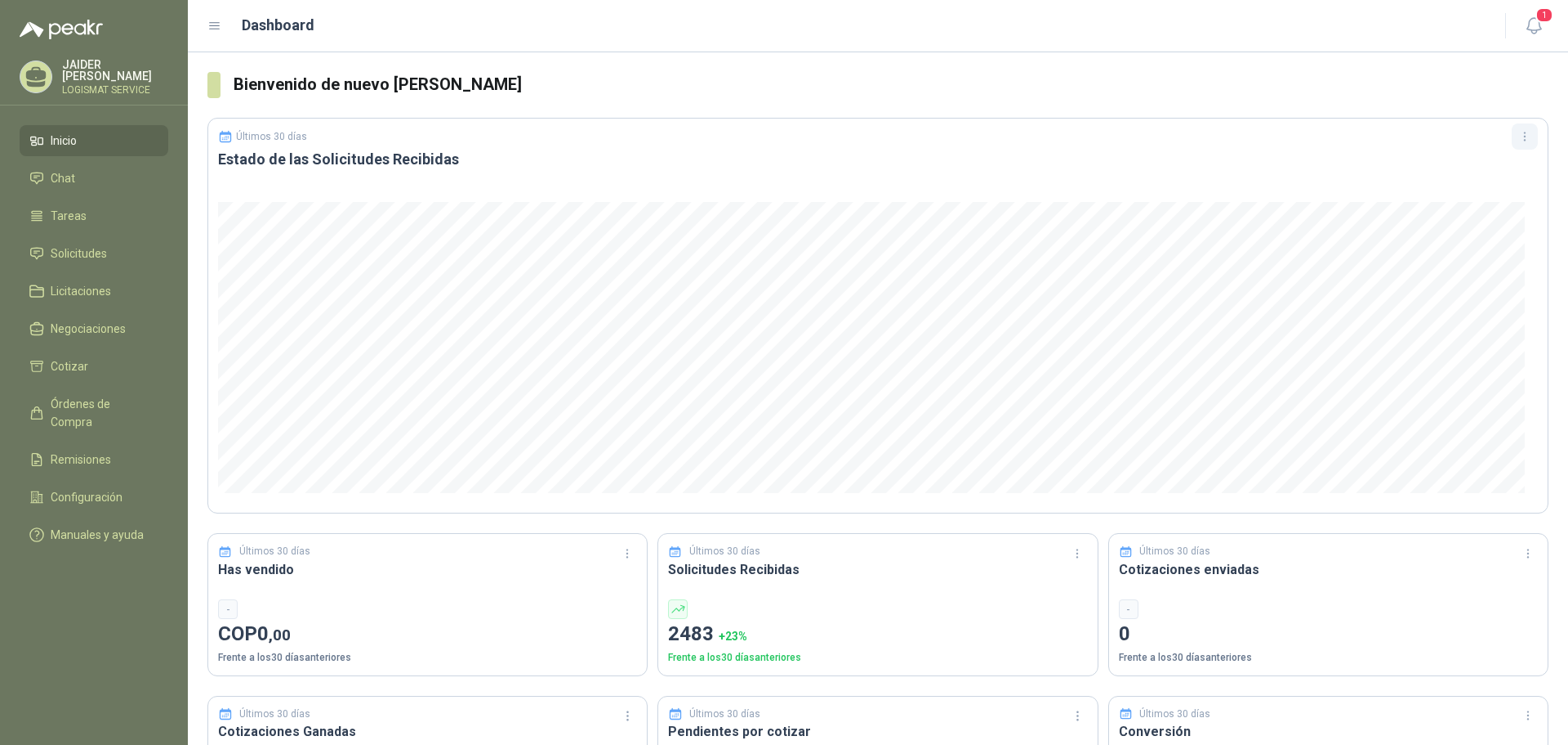
click at [1517, 127] on button "button" at bounding box center [1525, 136] width 27 height 27
click at [1455, 183] on button "Últimos 7 días" at bounding box center [1464, 171] width 111 height 27
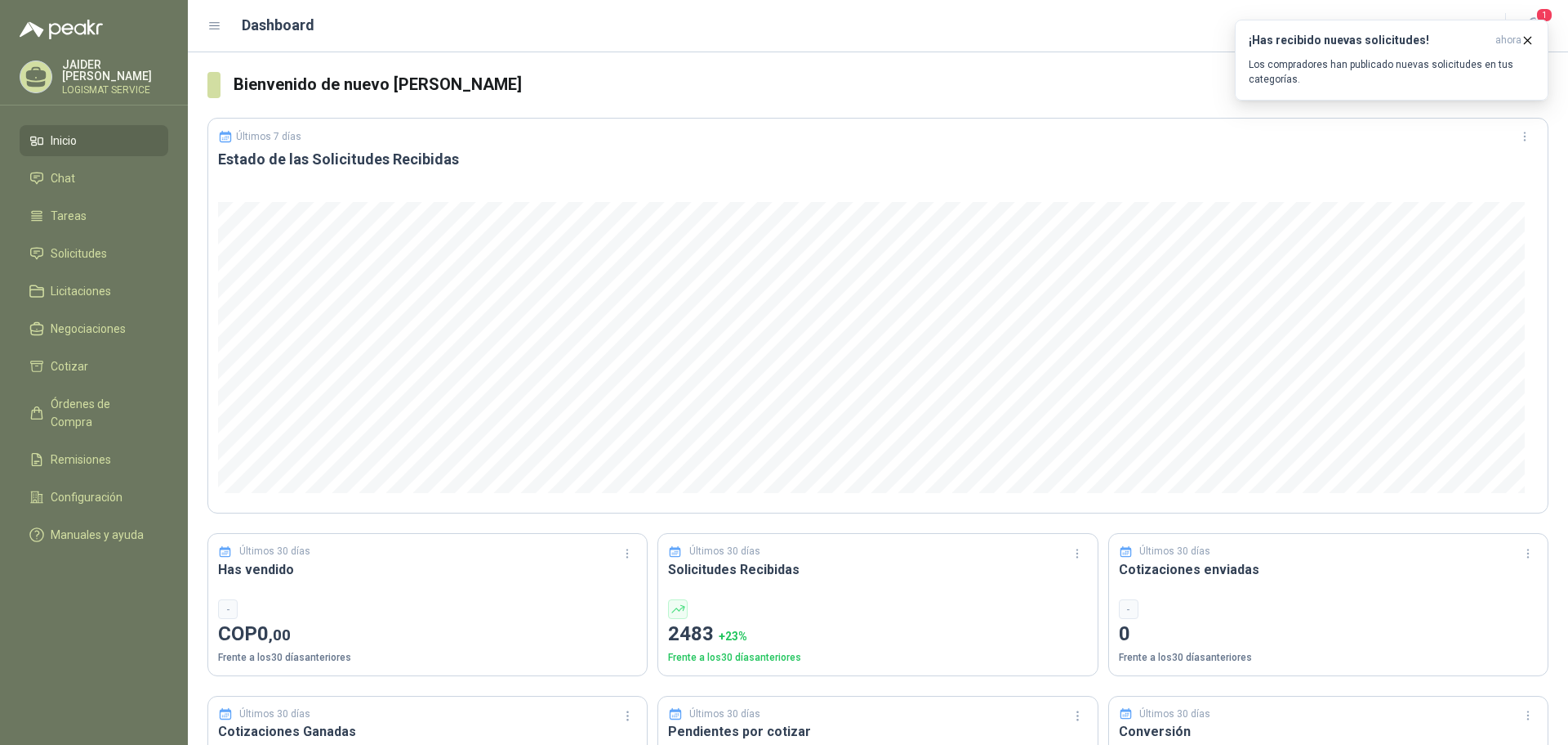
drag, startPoint x: 72, startPoint y: 246, endPoint x: 64, endPoint y: 234, distance: 14.4
click at [72, 246] on span "Solicitudes" at bounding box center [78, 254] width 56 height 18
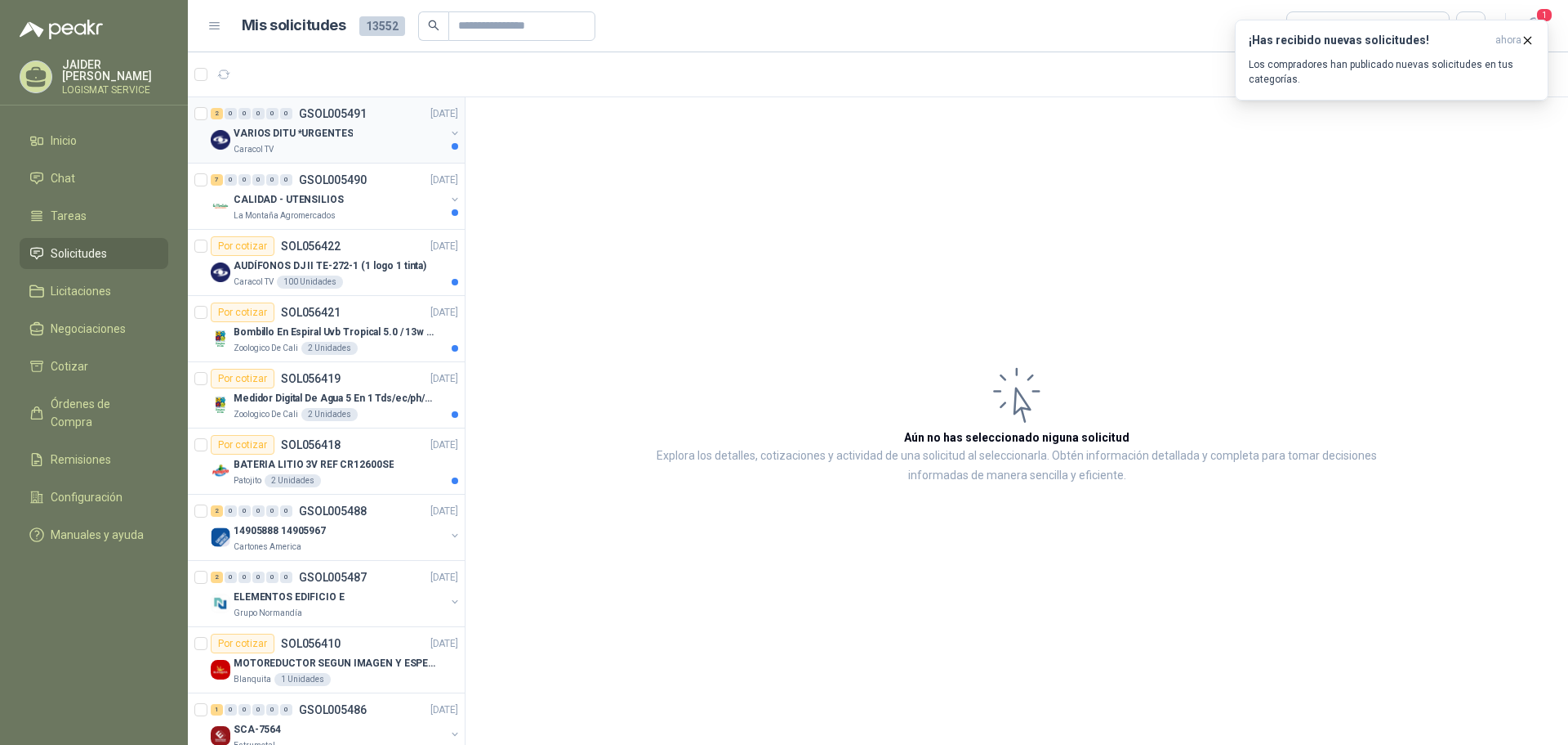
click at [376, 149] on div "Caracol TV" at bounding box center [339, 149] width 212 height 13
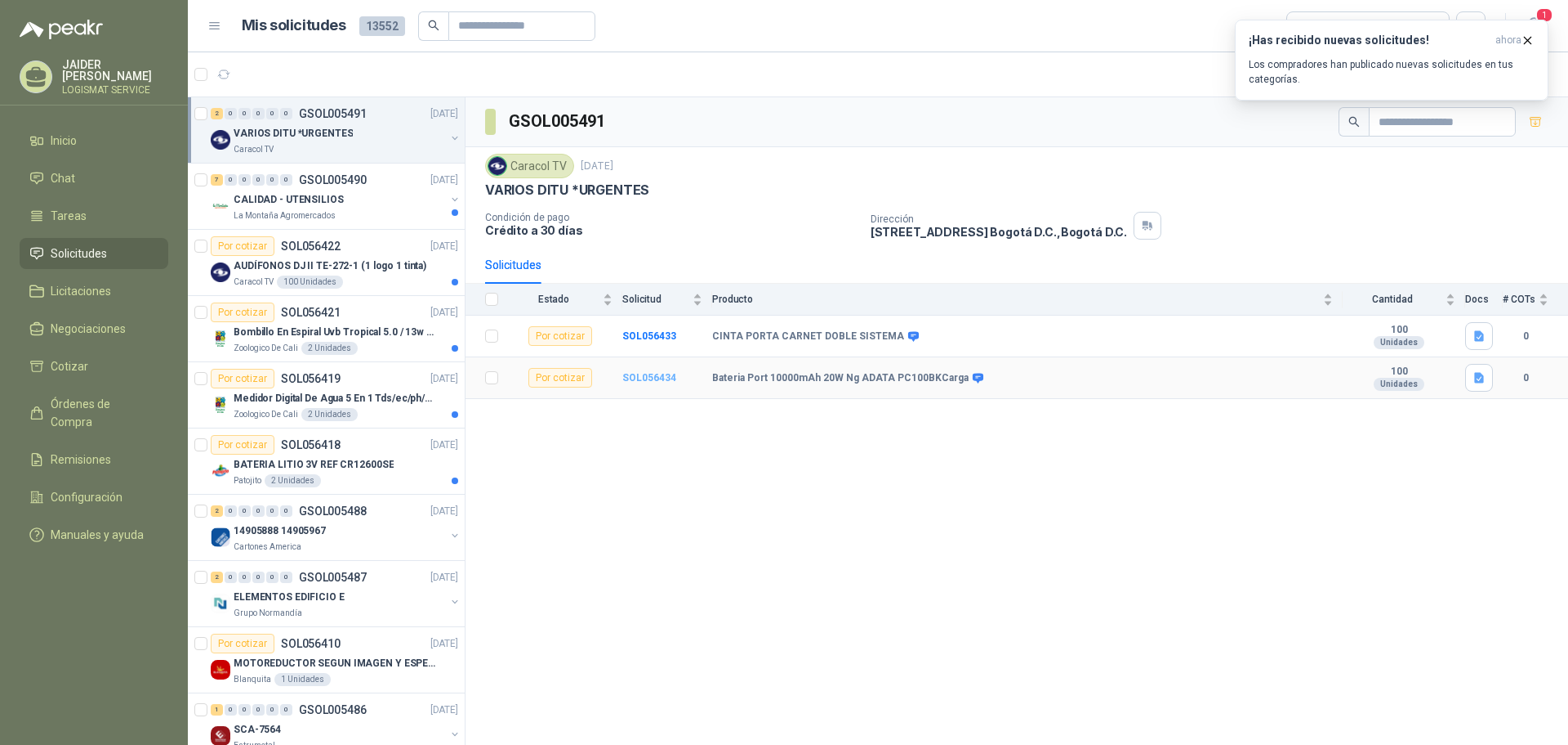
click at [657, 380] on b "SOL056434" at bounding box center [649, 378] width 54 height 12
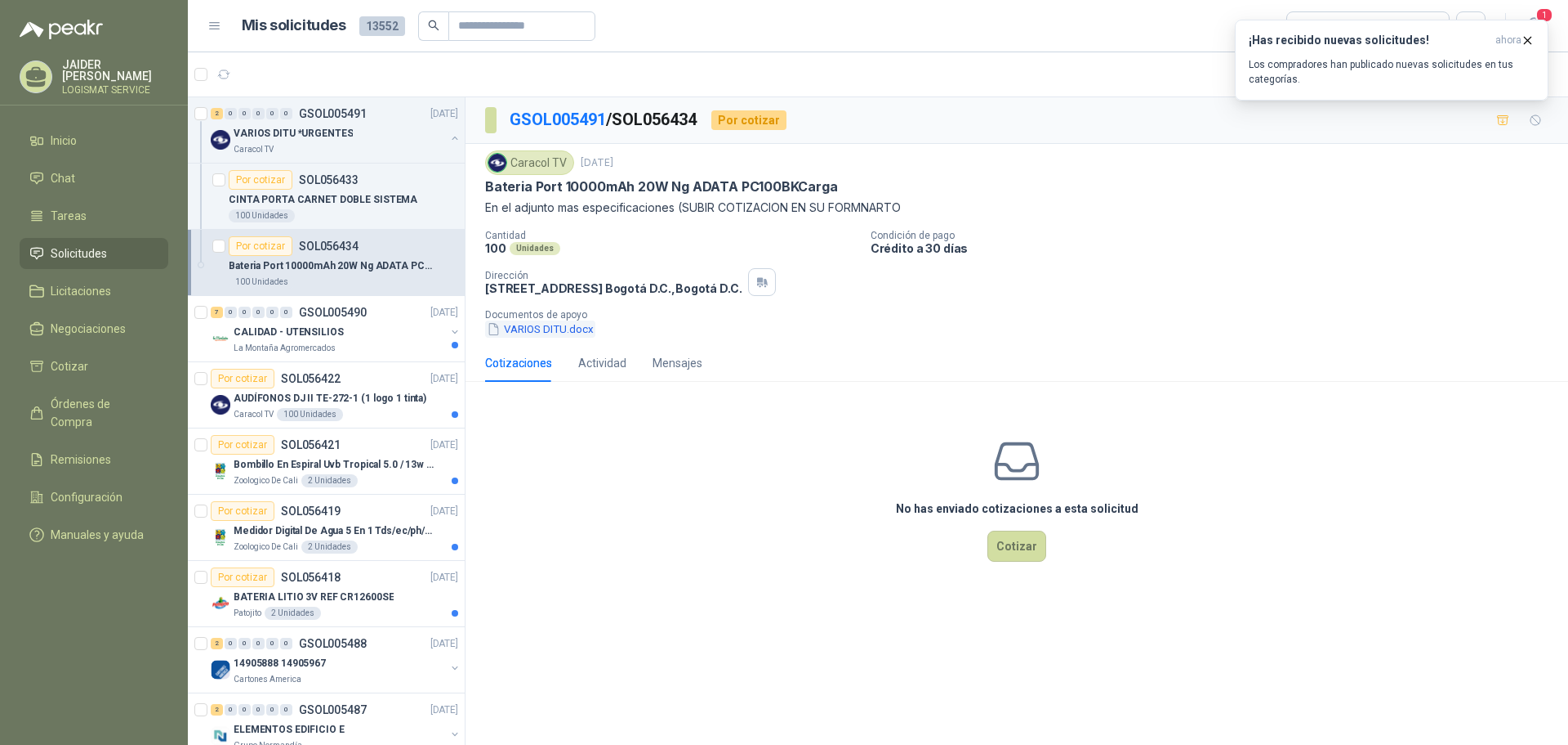
click at [559, 328] on button "VARIOS DITU.docx" at bounding box center [540, 329] width 110 height 17
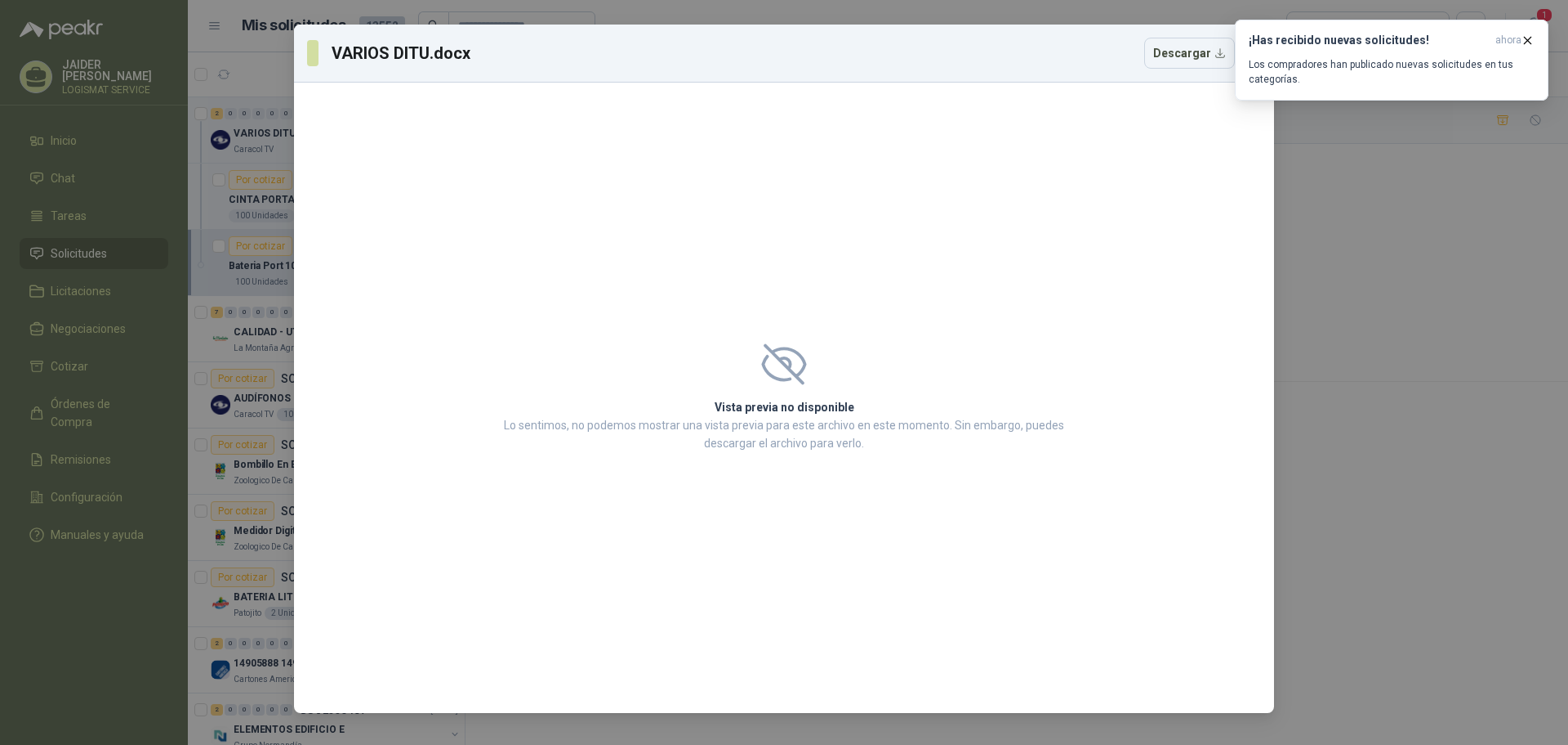
click at [1356, 180] on div "VARIOS DITU.docx Descargar Vista previa no disponible Lo sentimos, no podemos m…" at bounding box center [784, 372] width 1568 height 745
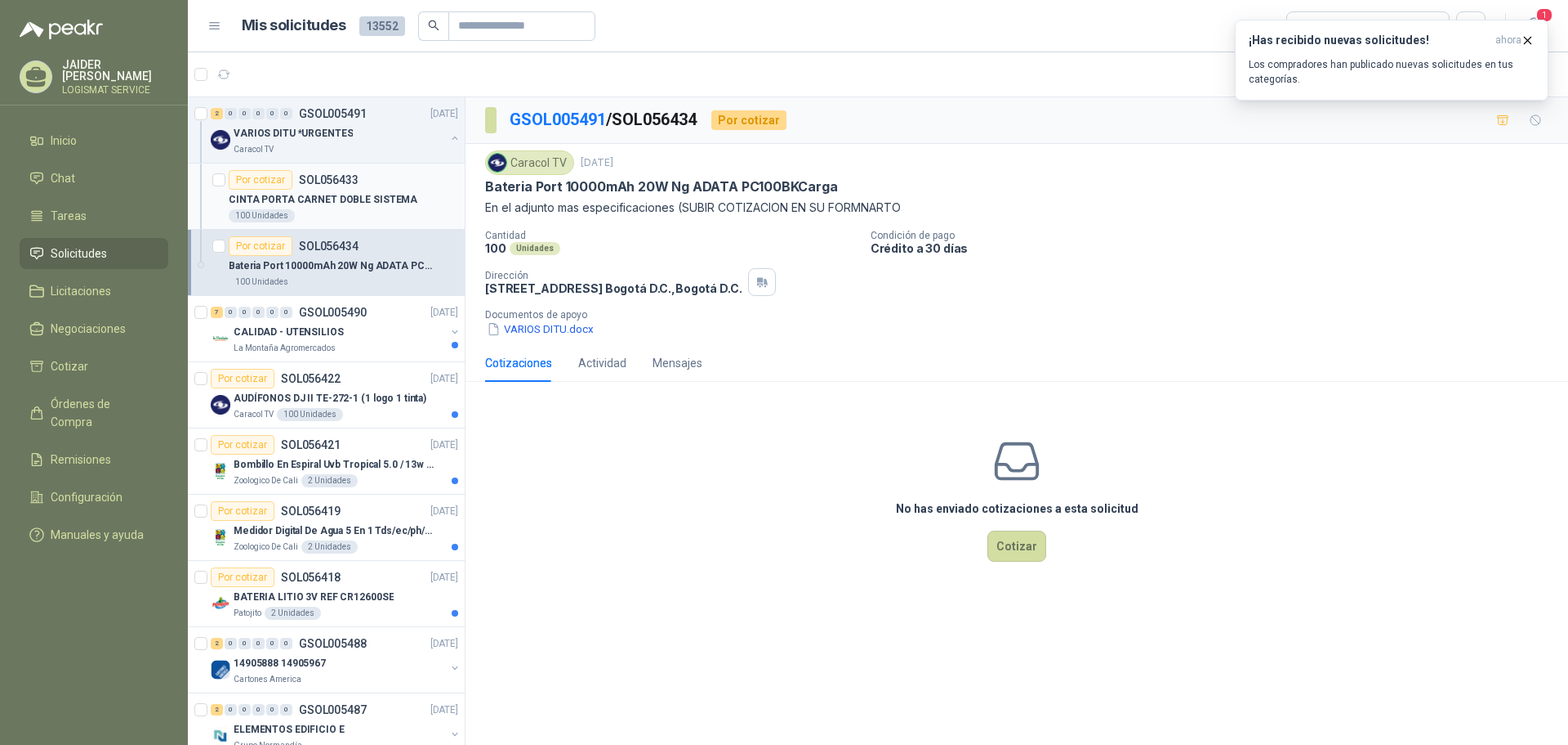
click at [354, 205] on p "CINTA PORTA CARNET DOBLE SISTEMA" at bounding box center [322, 200] width 188 height 16
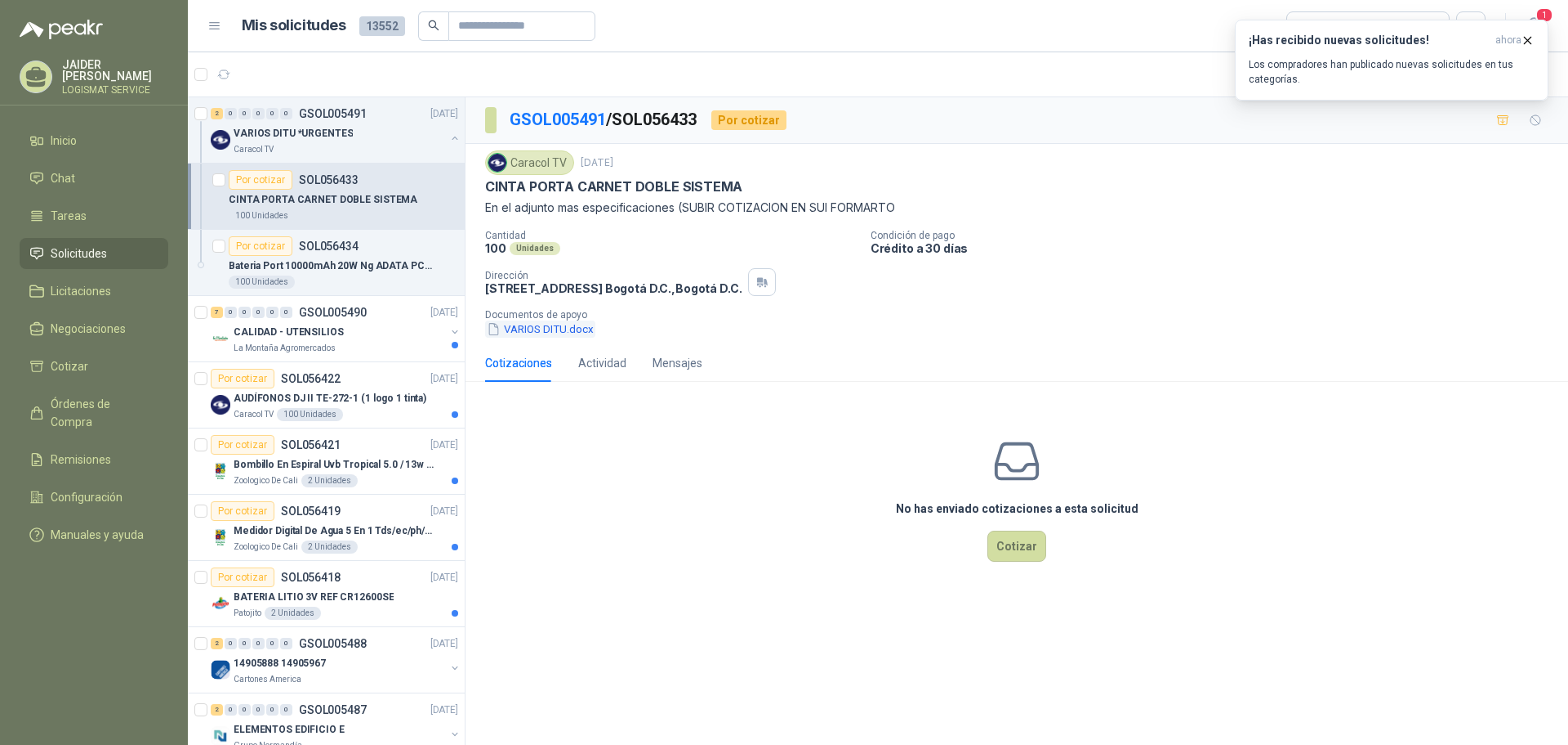
click at [540, 324] on button "VARIOS DITU.docx" at bounding box center [540, 329] width 110 height 17
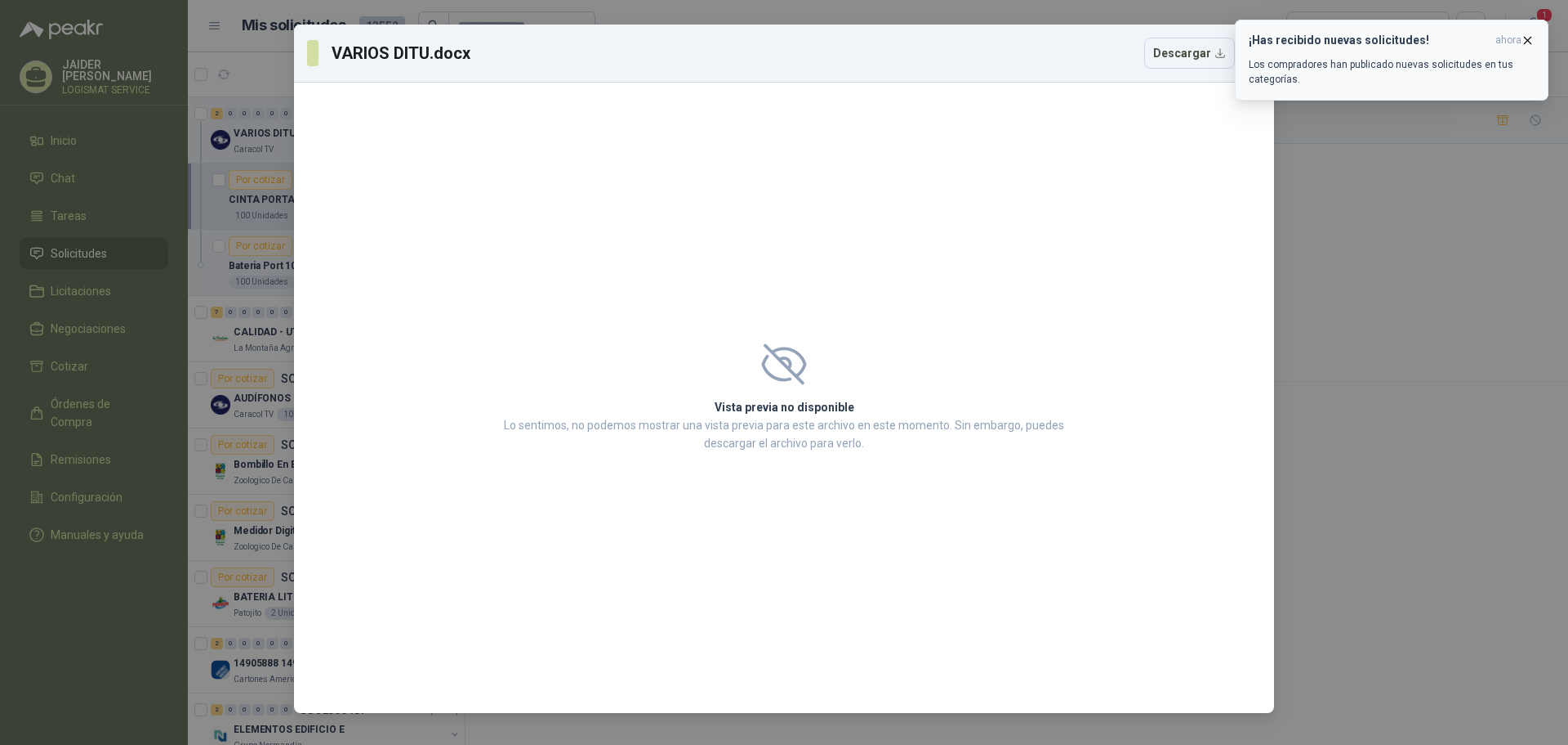
click at [1526, 34] on icon "button" at bounding box center [1528, 40] width 14 height 14
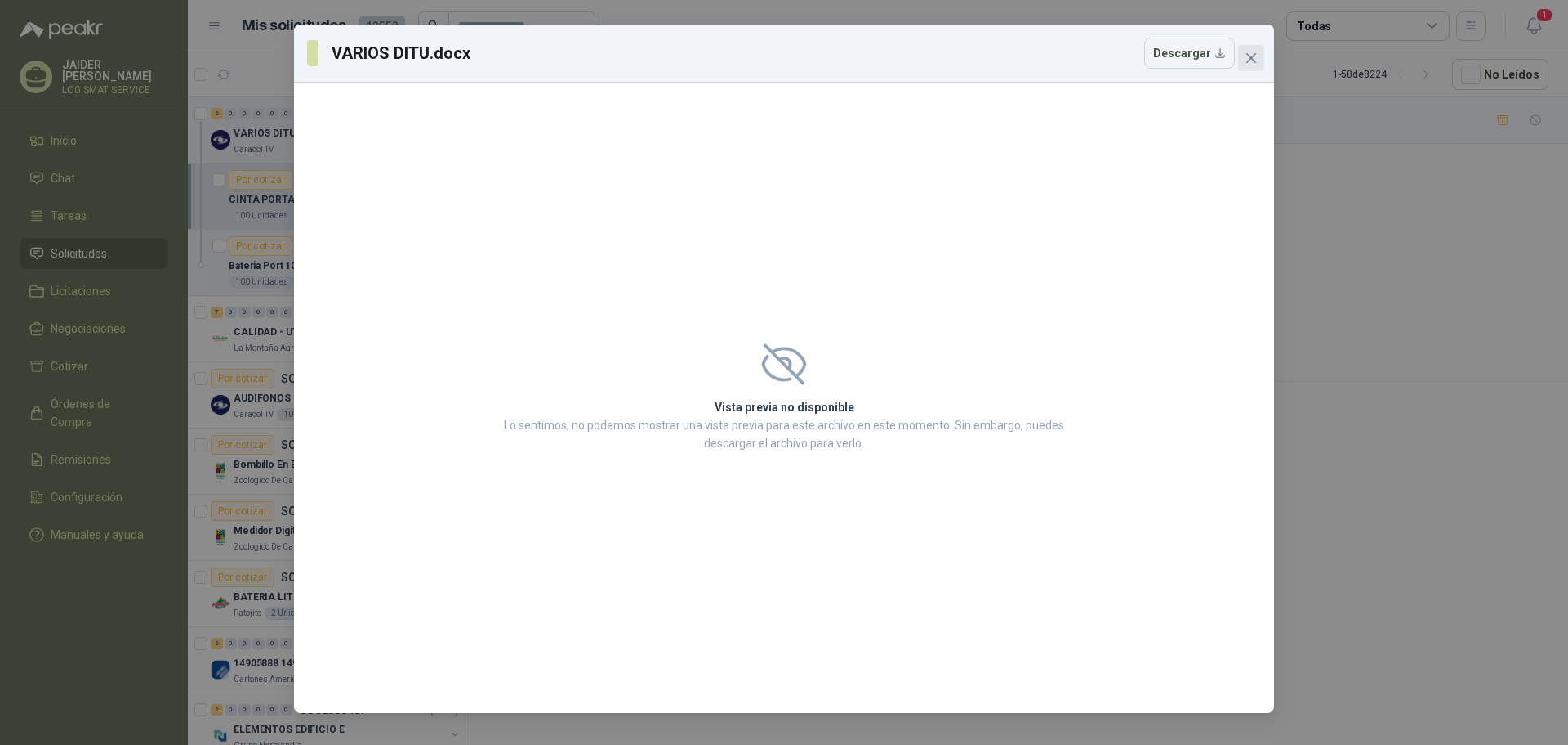
click at [1255, 66] on button "Close" at bounding box center [1251, 58] width 27 height 27
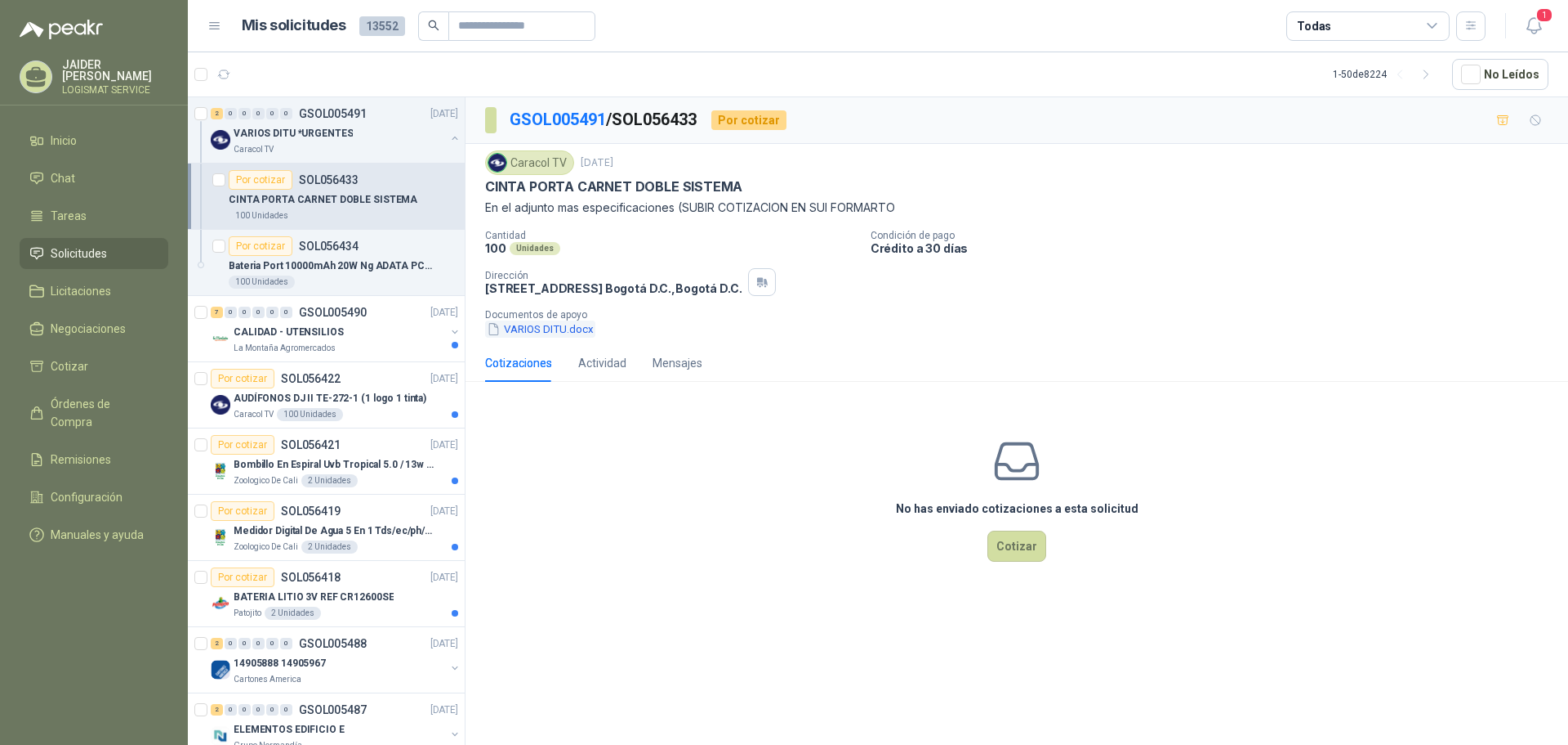
click at [572, 327] on button "VARIOS DITU.docx" at bounding box center [540, 329] width 110 height 17
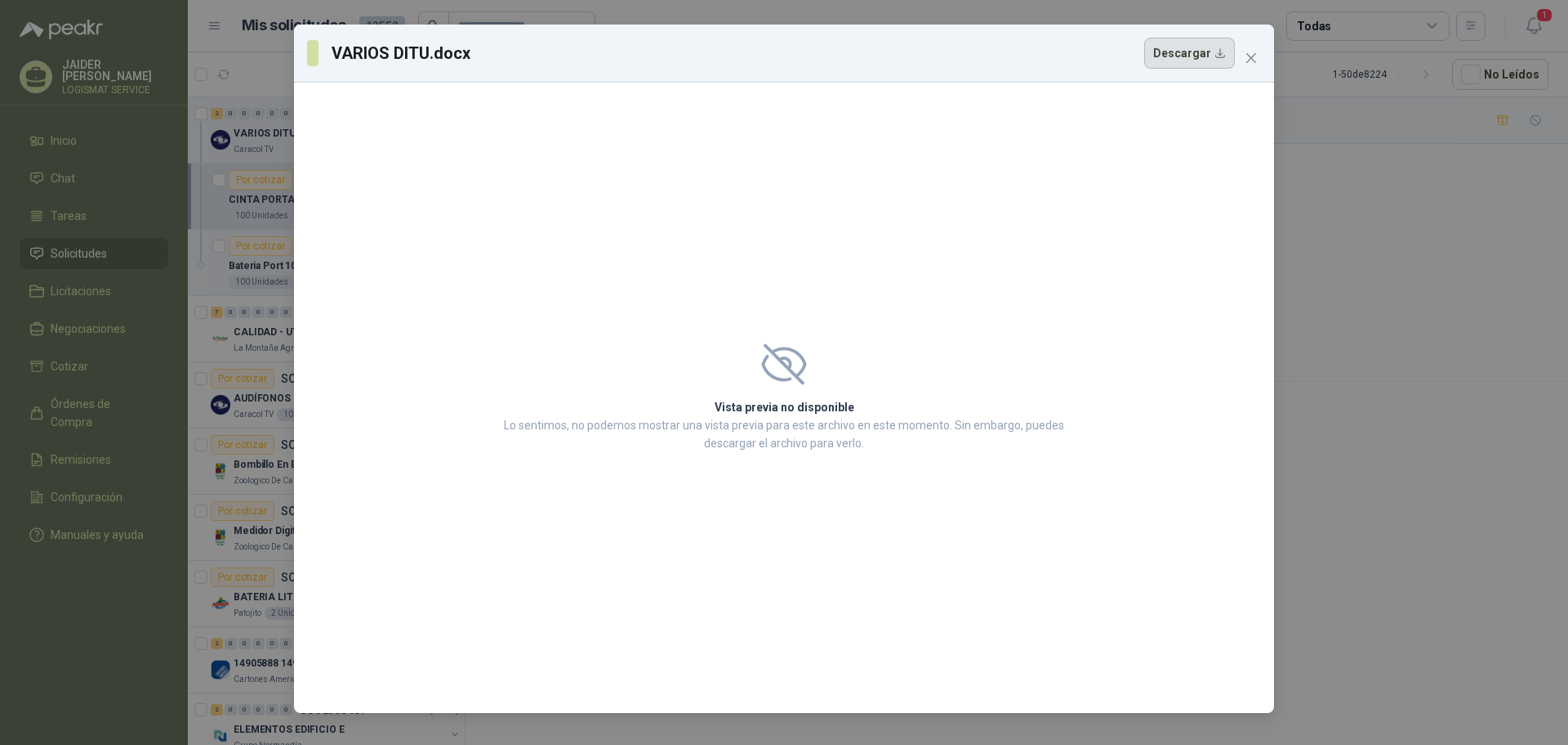
click at [1206, 50] on button "Descargar" at bounding box center [1190, 52] width 91 height 31
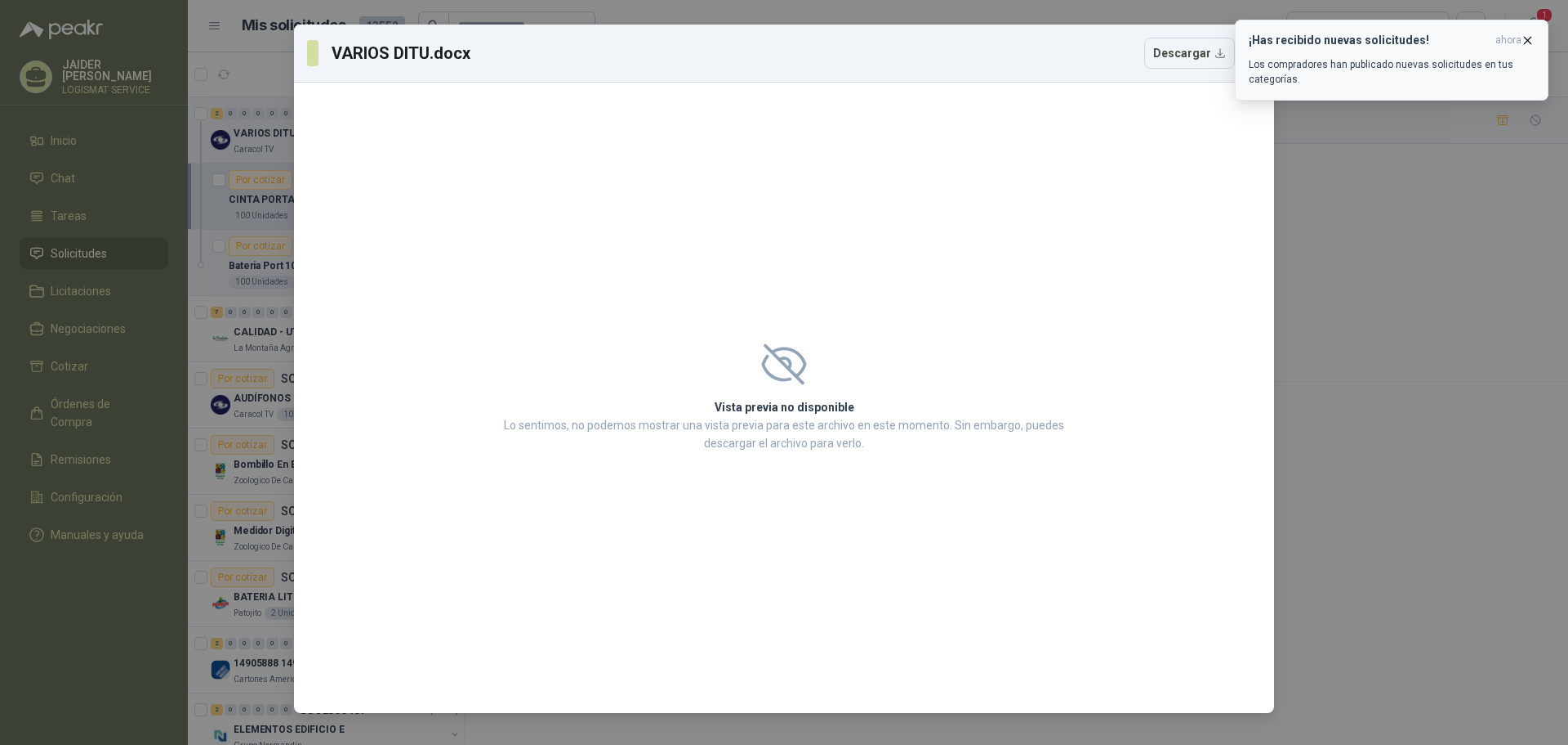
click at [1530, 34] on icon "button" at bounding box center [1528, 40] width 14 height 14
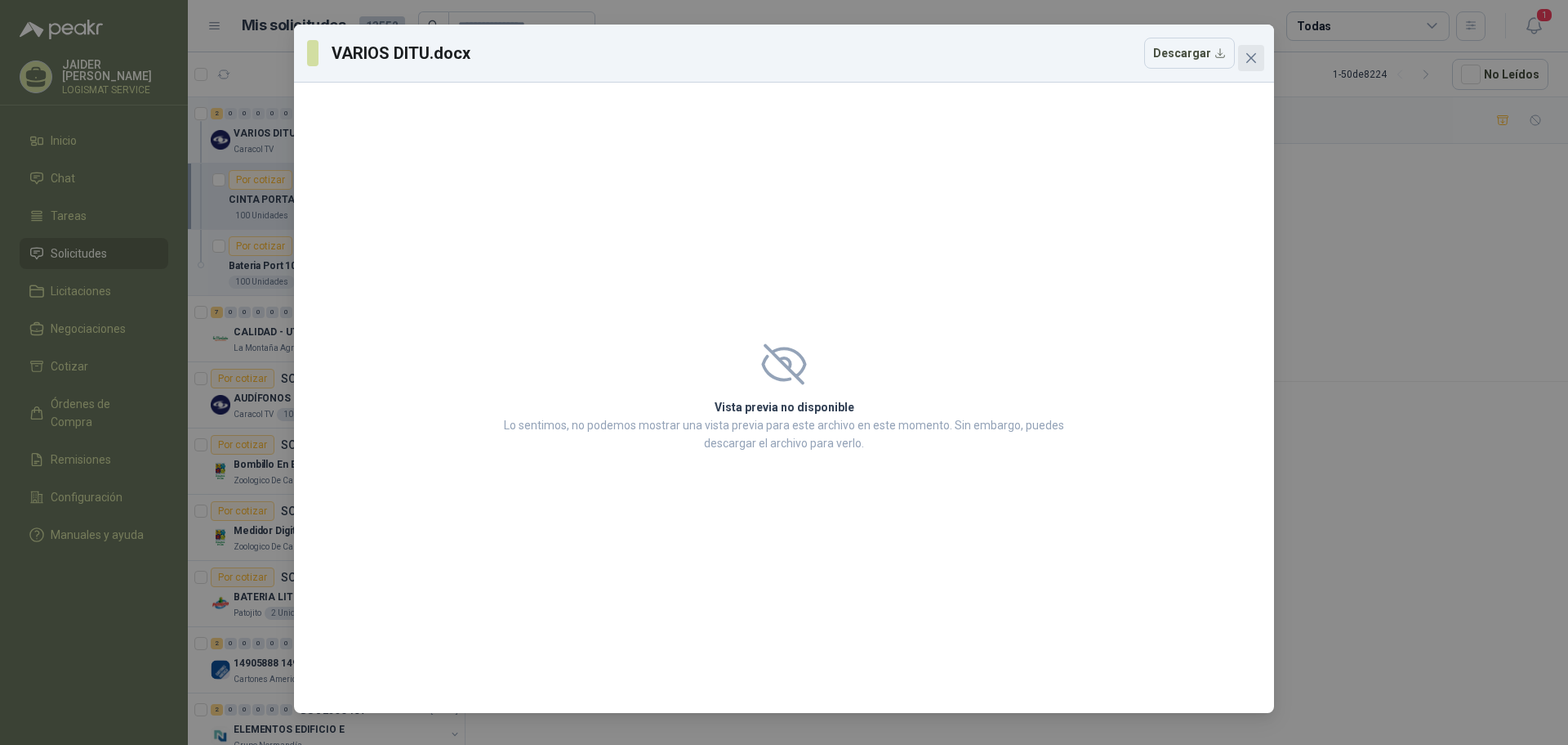
click at [1253, 55] on icon "close" at bounding box center [1251, 58] width 10 height 10
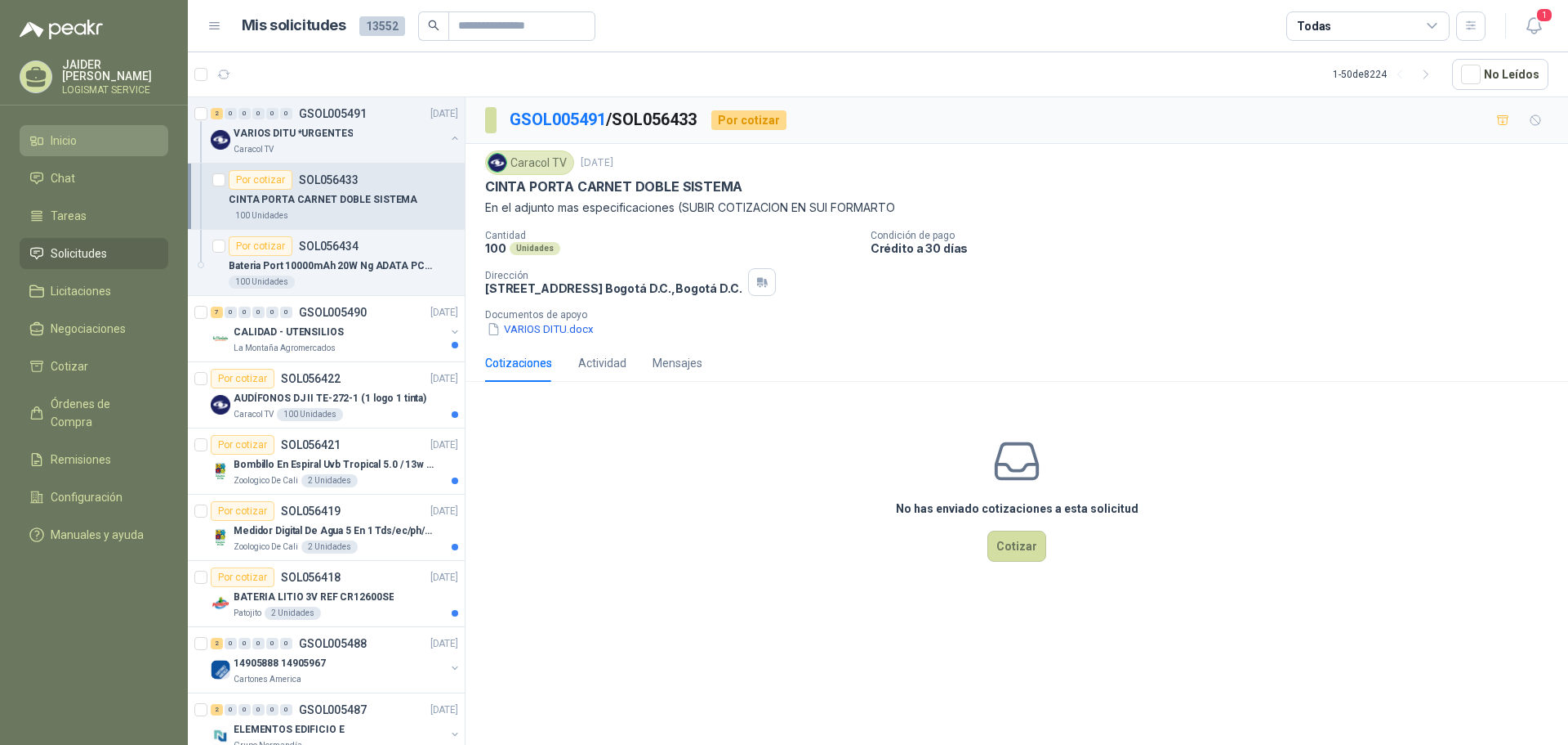
click at [139, 137] on li "Inicio" at bounding box center [94, 140] width 129 height 18
